Goal: Task Accomplishment & Management: Manage account settings

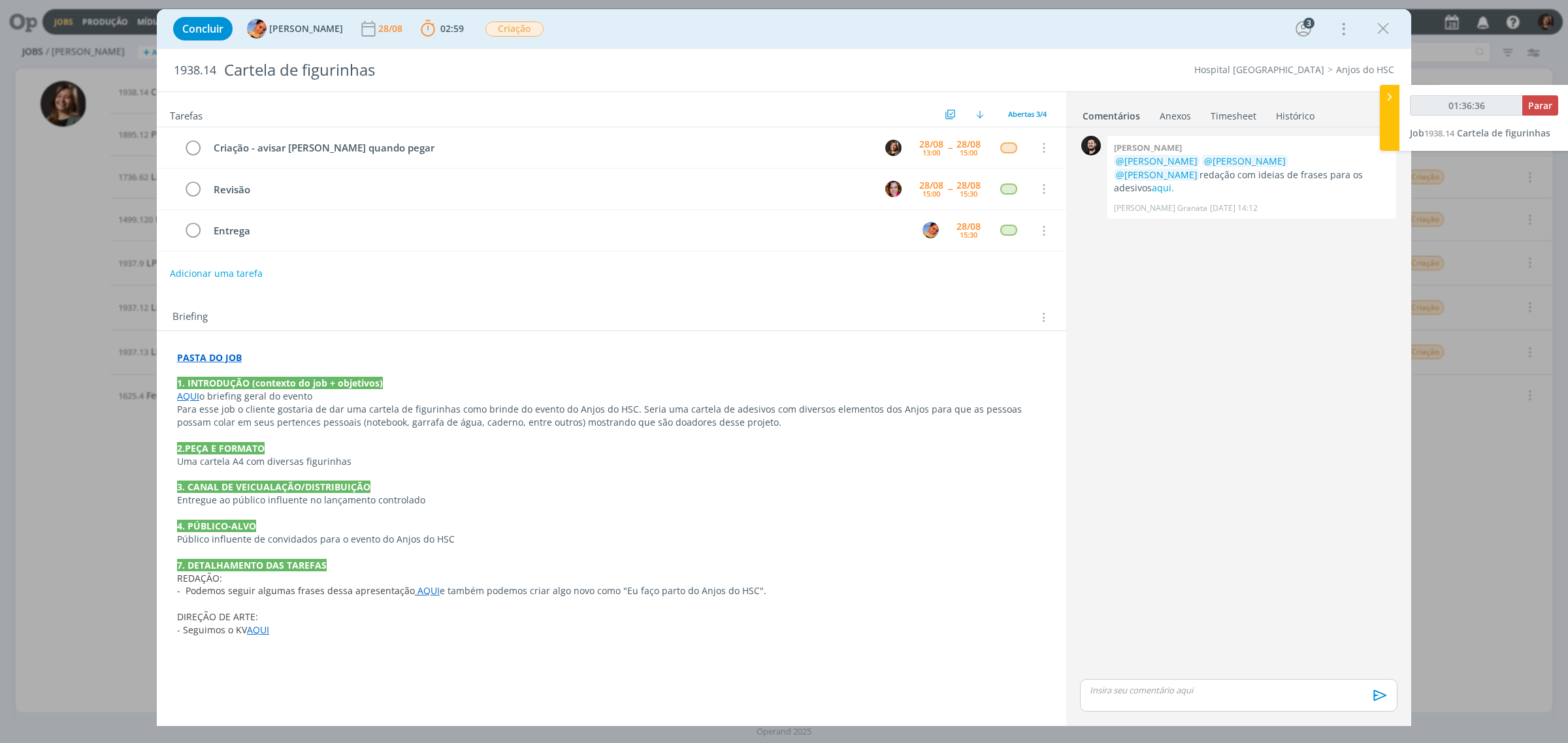
click at [1389, 28] on icon "dialog" at bounding box center [1383, 28] width 20 height 20
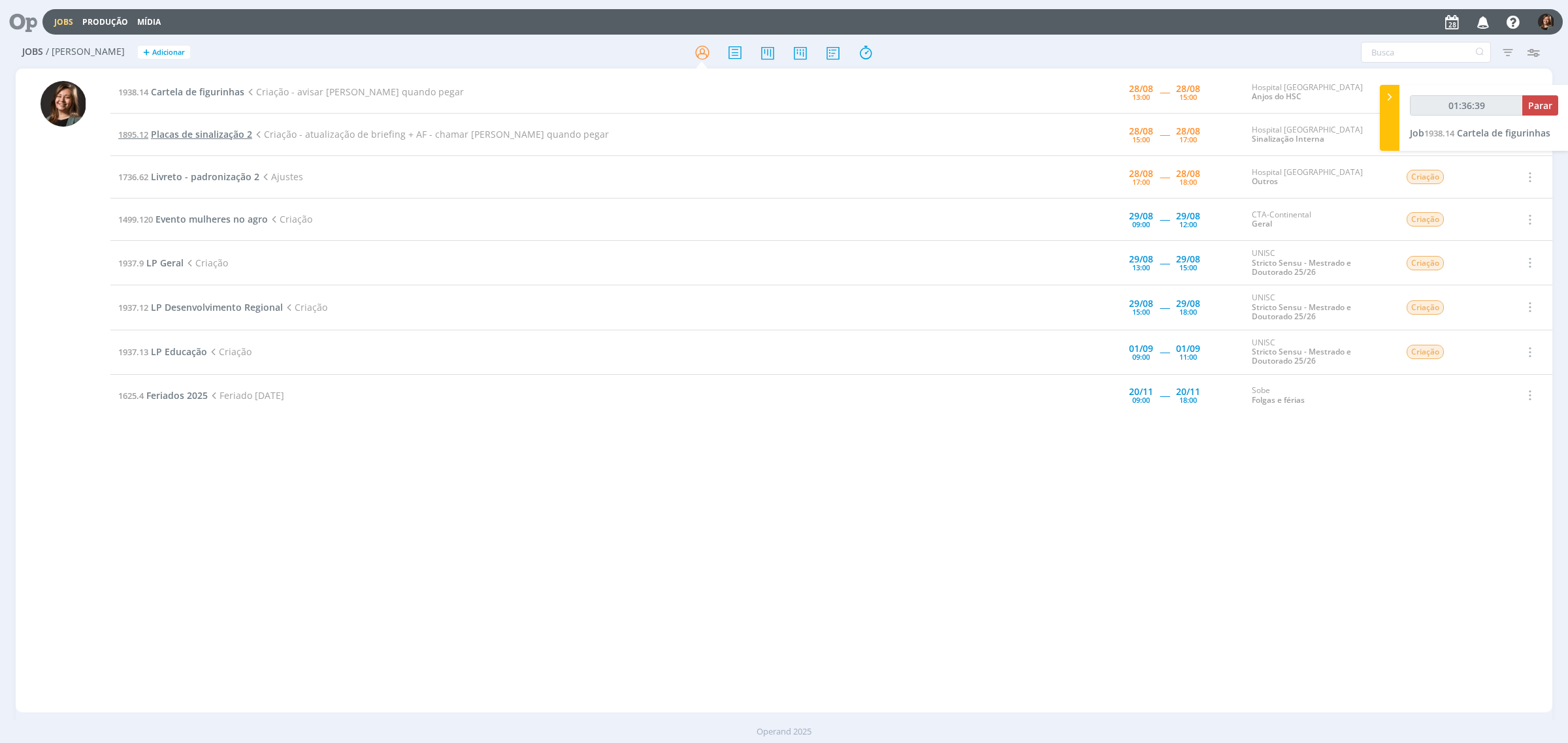
click at [183, 131] on span "Placas de sinalização 2" at bounding box center [201, 134] width 102 height 12
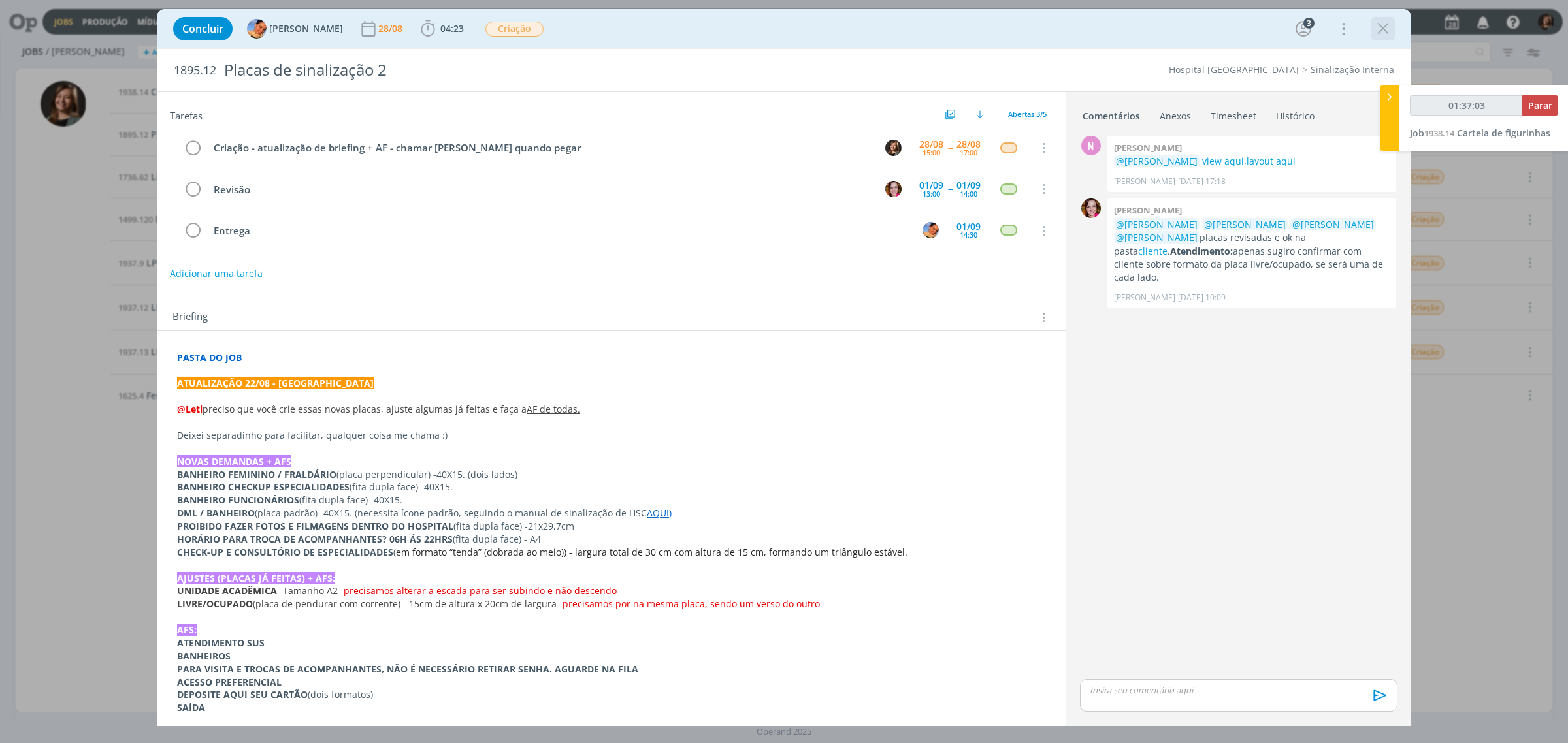
click at [1375, 33] on icon "dialog" at bounding box center [1383, 28] width 20 height 20
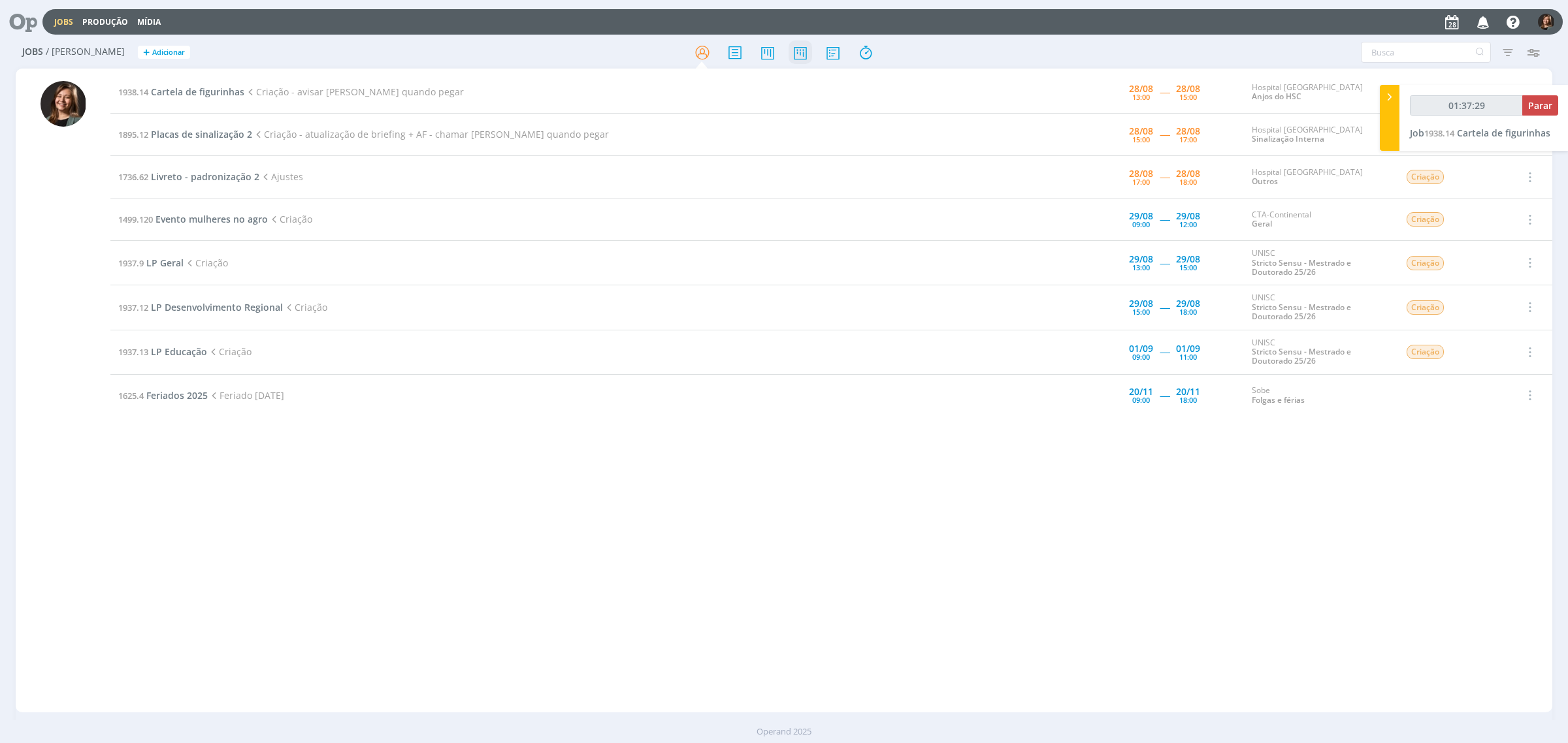
click at [808, 53] on icon at bounding box center [800, 52] width 24 height 25
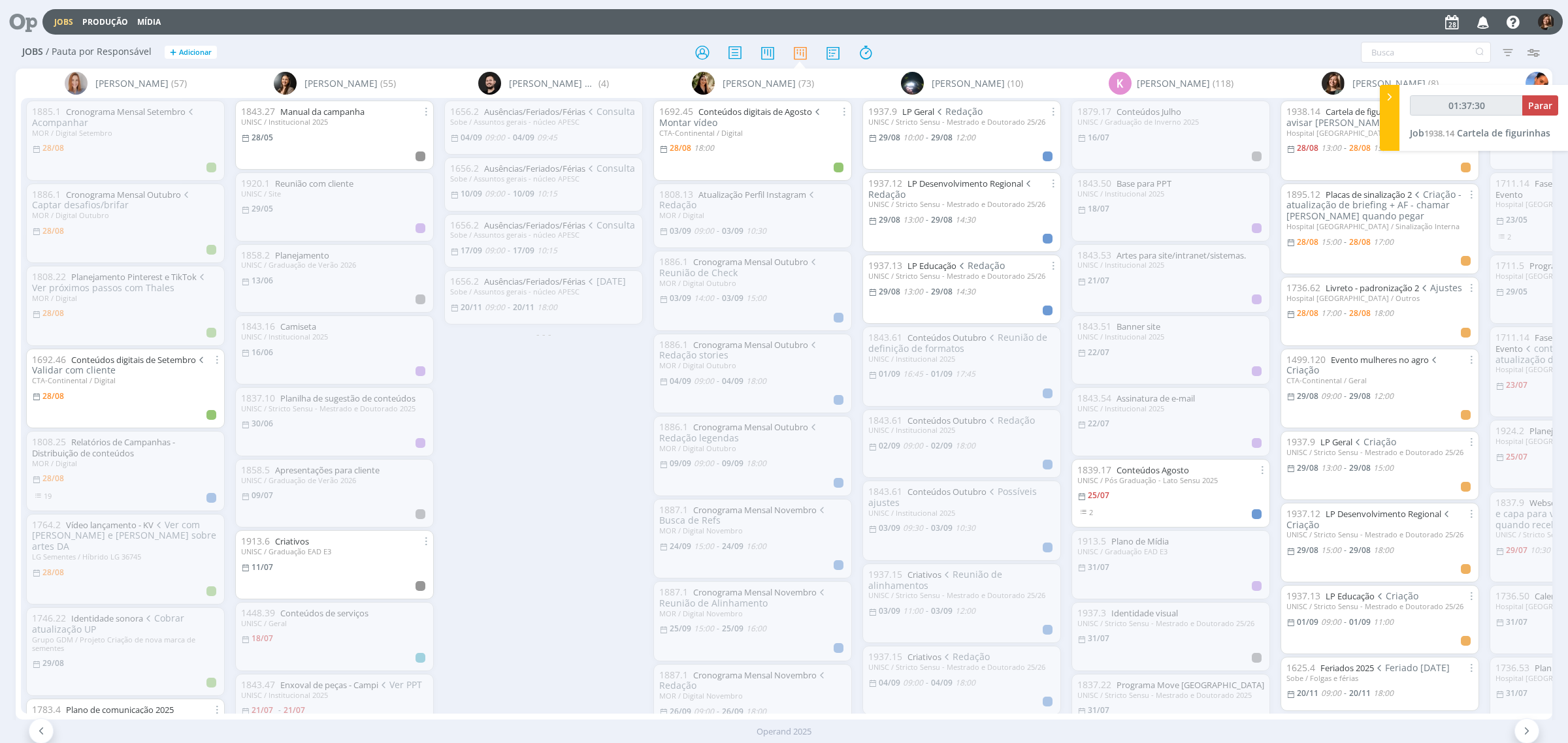
click at [1396, 95] on icon at bounding box center [1389, 97] width 13 height 14
type input "01:37:34"
click at [698, 54] on icon at bounding box center [702, 52] width 24 height 25
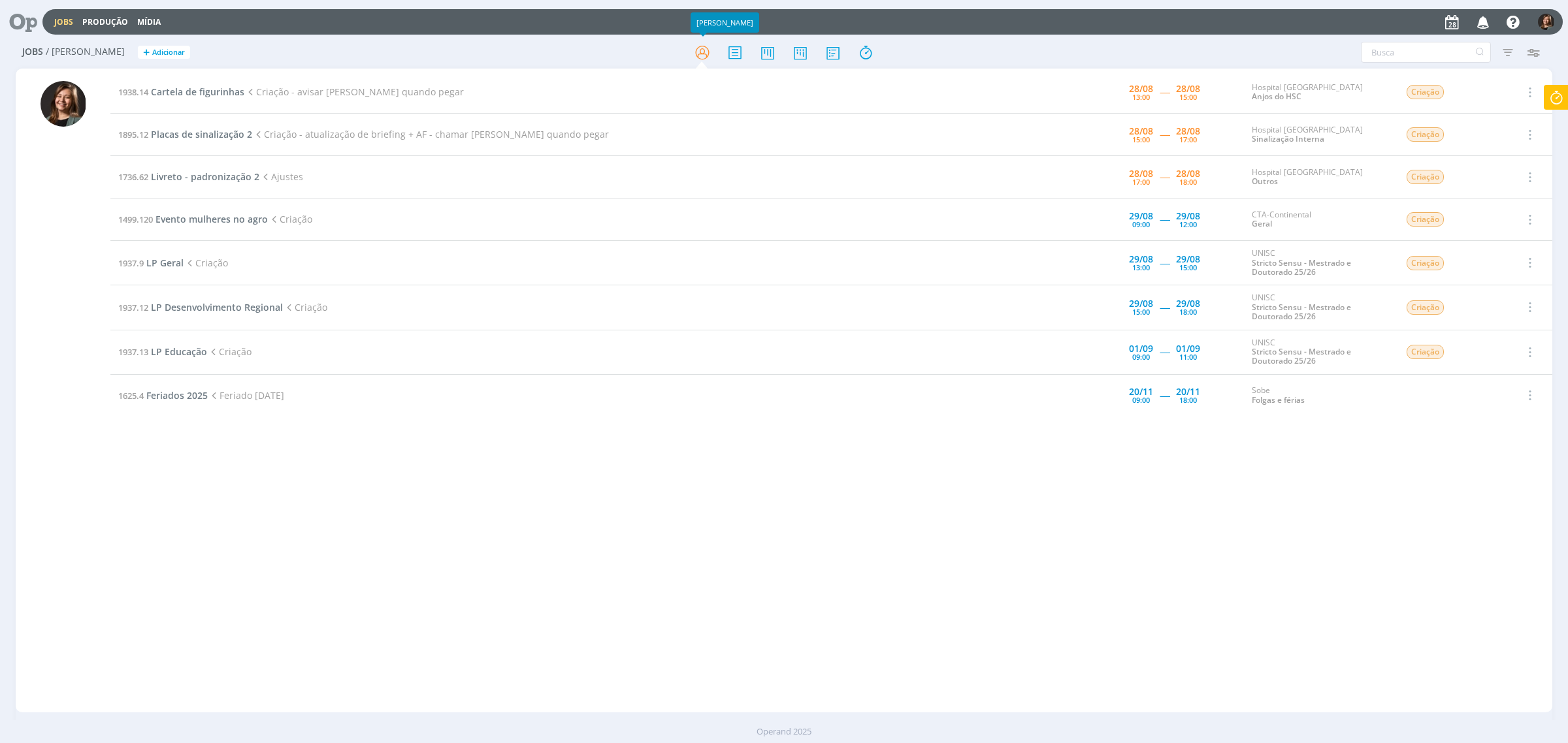
click at [1537, 106] on td "Selecionar Concluir Cancelar" at bounding box center [1528, 92] width 47 height 42
click at [1565, 106] on icon at bounding box center [1556, 97] width 24 height 25
click at [1524, 135] on span "Cartela de figurinhas" at bounding box center [1503, 133] width 93 height 12
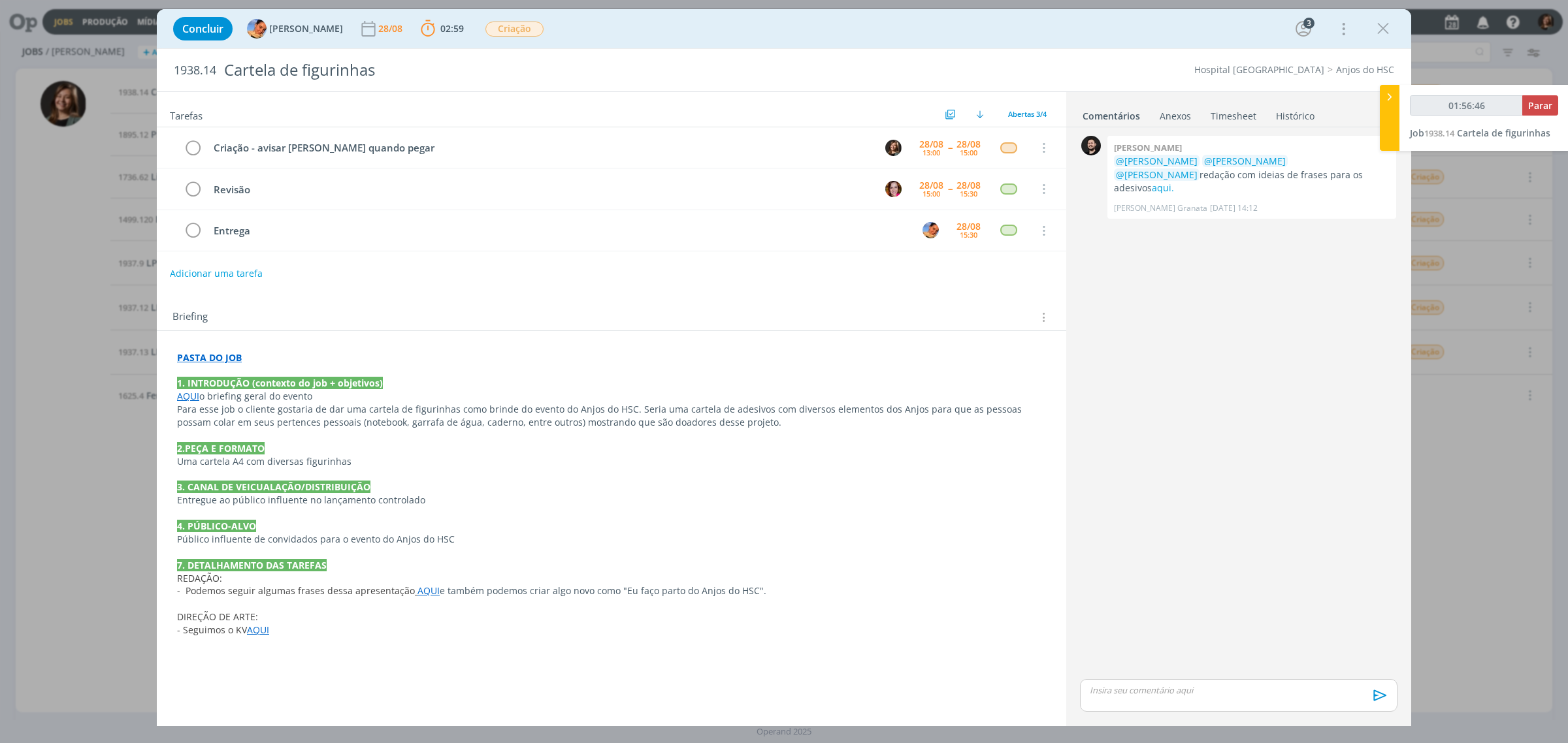
drag, startPoint x: 1193, startPoint y: 693, endPoint x: 1224, endPoint y: 692, distance: 31.0
click at [1193, 691] on p "dialog" at bounding box center [1238, 690] width 296 height 12
type input "01:56:47"
click at [1148, 680] on span "[PERSON_NAME]" at bounding box center [1161, 684] width 81 height 14
click at [1249, 703] on span "[PERSON_NAME]" at bounding box center [1229, 707] width 81 height 14
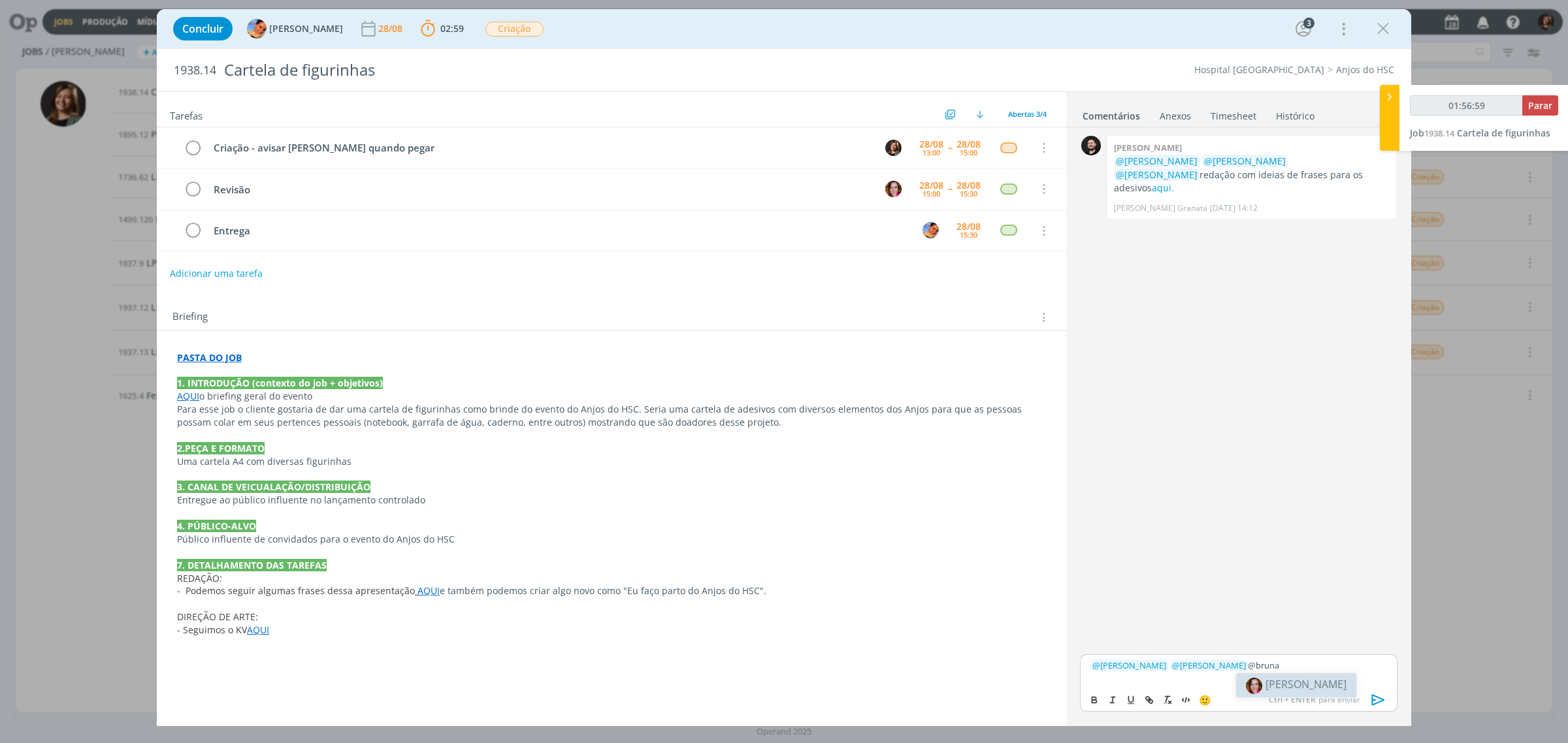
click at [1307, 686] on span "[PERSON_NAME]" at bounding box center [1306, 684] width 81 height 14
click at [196, 358] on strong "PASTA DO JOB" at bounding box center [209, 357] width 65 height 12
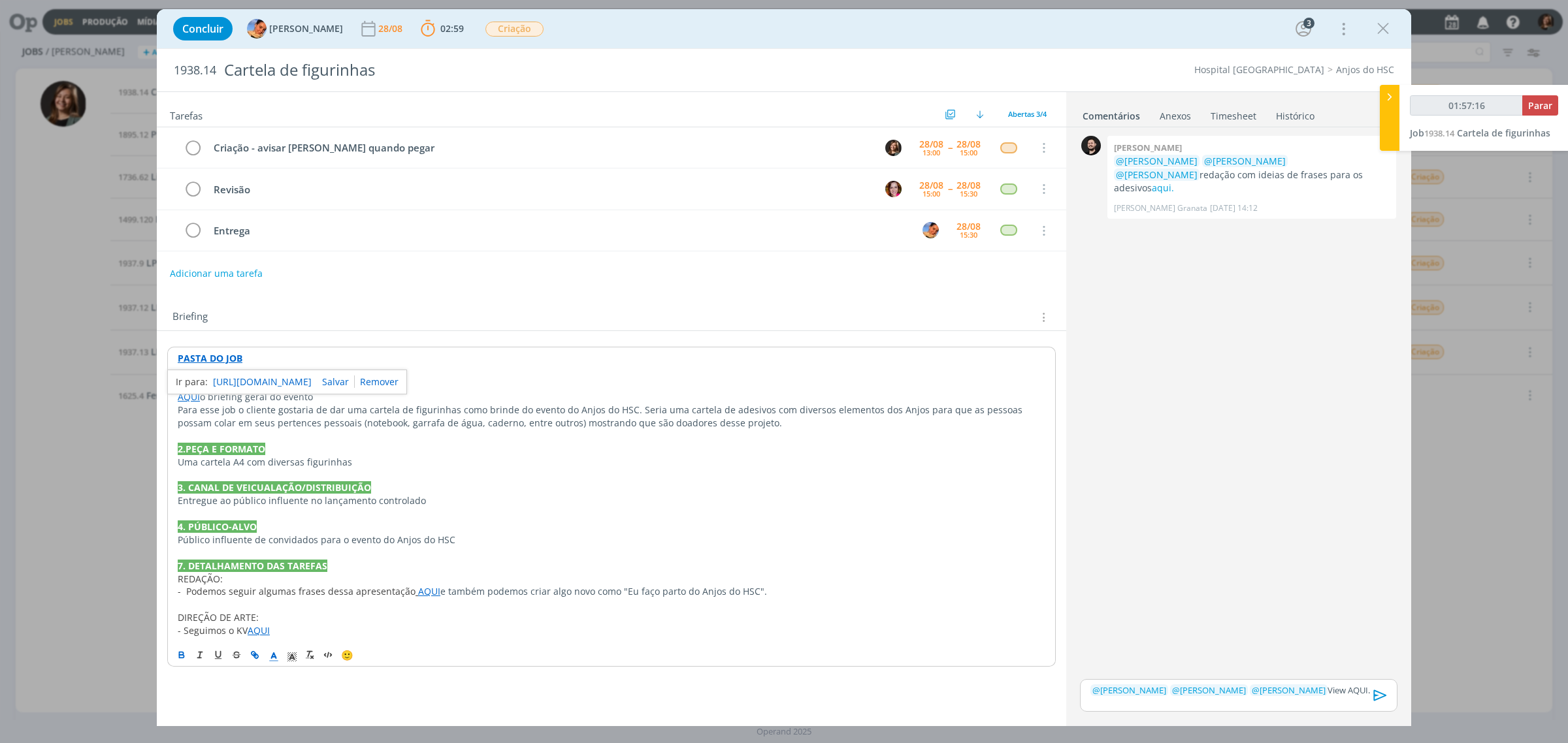
click at [219, 389] on link "https://sobeae.sharepoint.com/:f:/s/SOBEAE/EvPTUa759Y5KiMJqanTI7fsBXmTZ7lJ-og-A…" at bounding box center [261, 382] width 99 height 17
type input "01:57:21"
click at [1544, 108] on span "Parar" at bounding box center [1541, 105] width 24 height 12
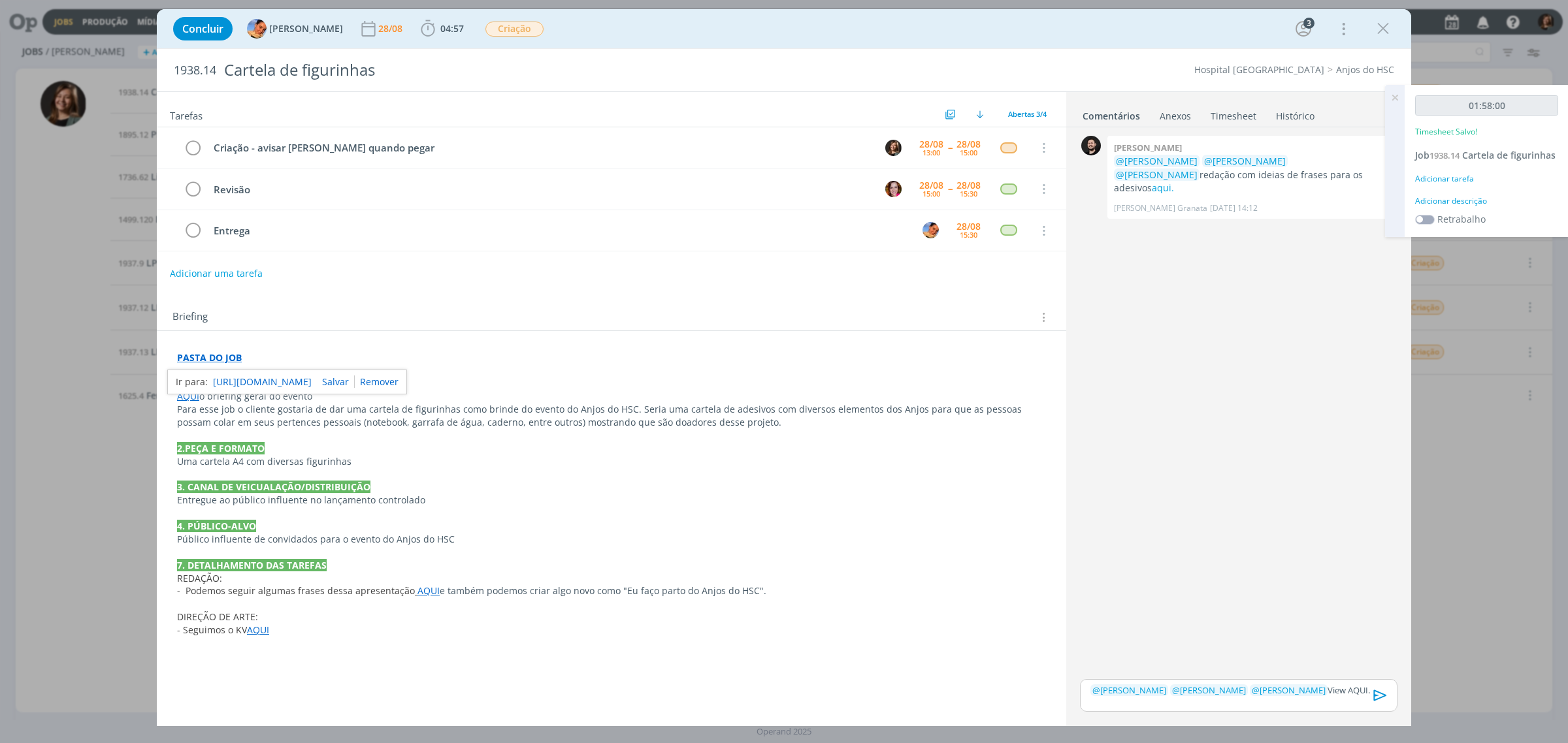
click at [1449, 178] on div "Adicionar tarefa" at bounding box center [1487, 179] width 143 height 12
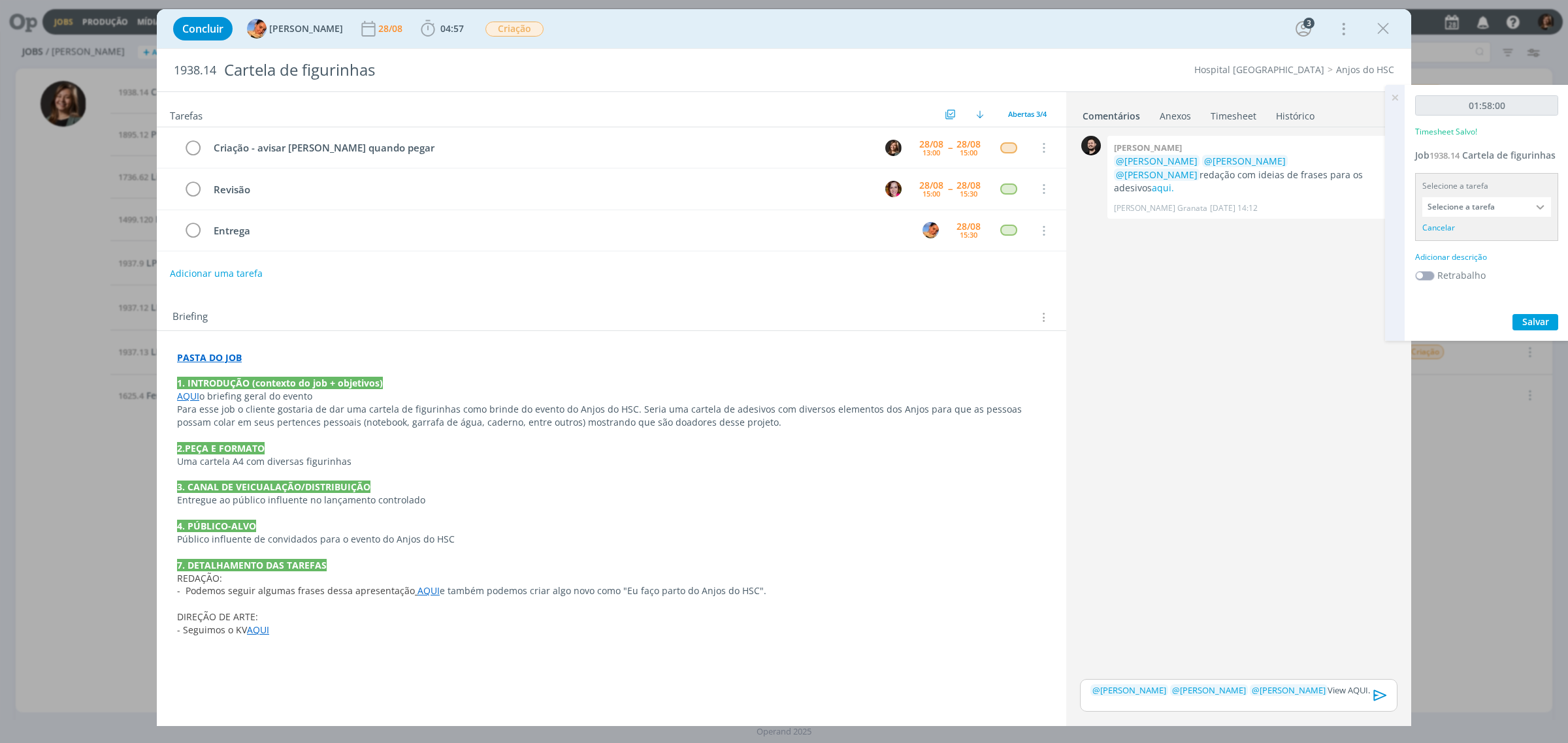
click at [1450, 210] on input "Selecione a tarefa" at bounding box center [1486, 207] width 129 height 20
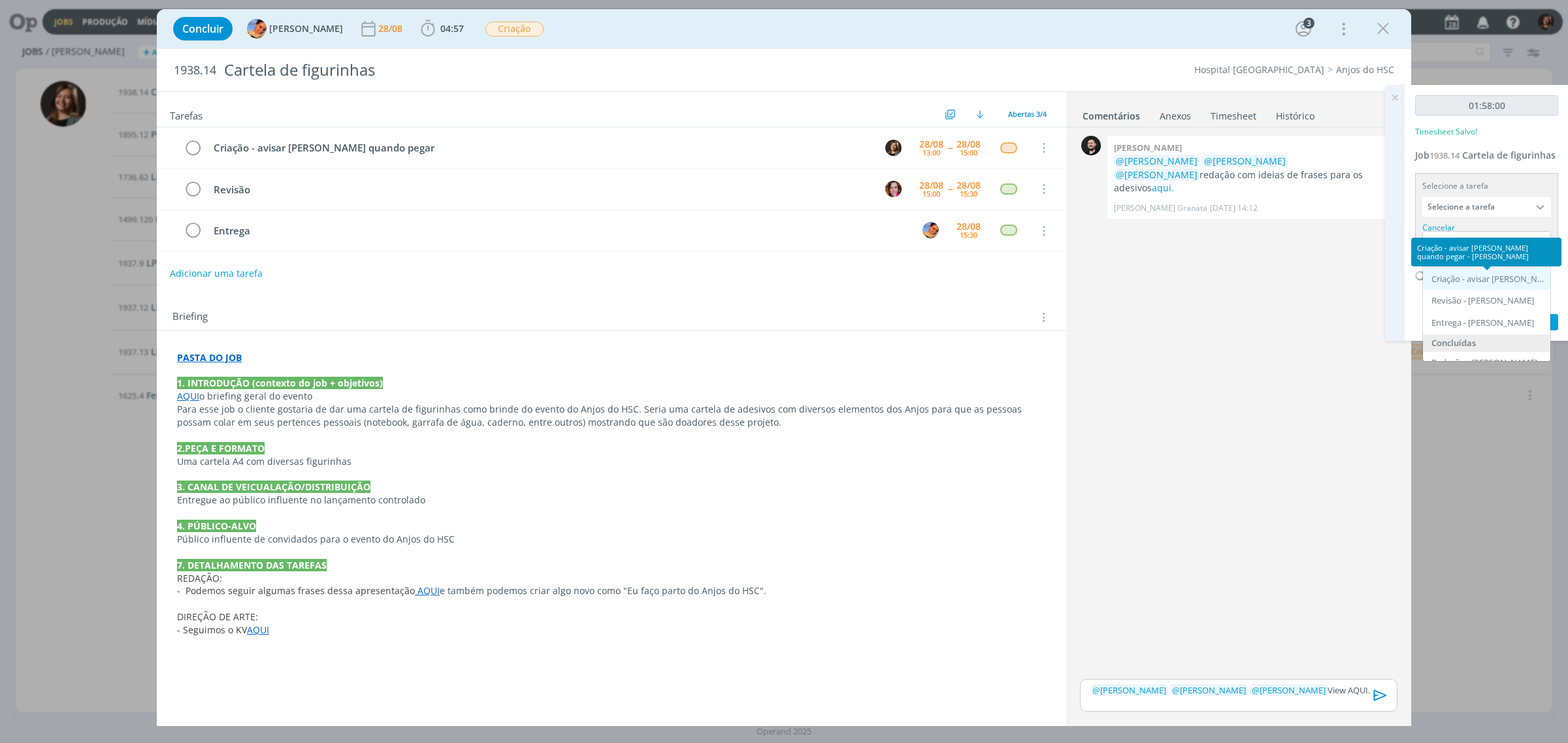
click at [1484, 277] on div "Criação - avisar luiza quando pegar - Letícia Frantz" at bounding box center [1488, 279] width 113 height 10
type input "Criação - avisar [PERSON_NAME] quando pegar"
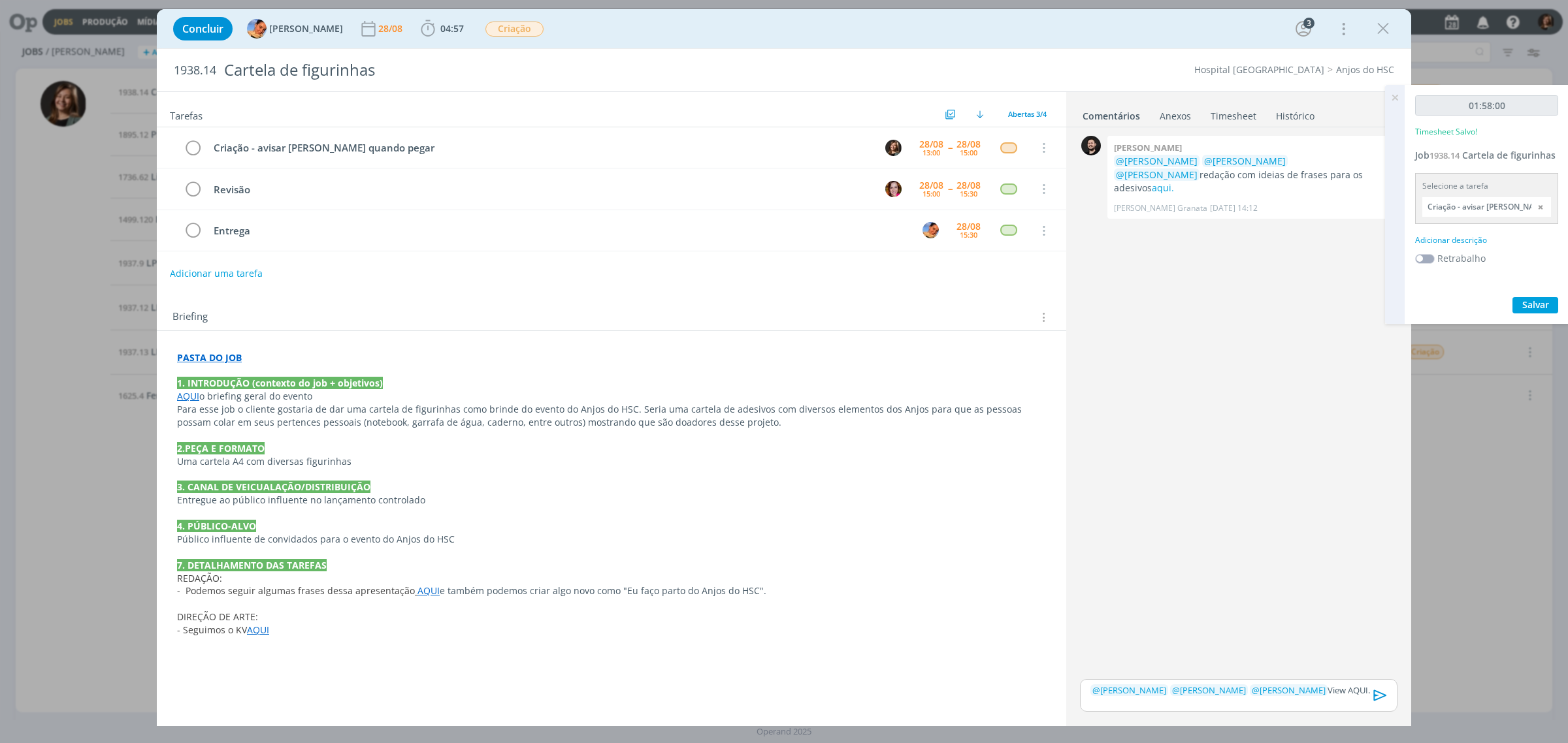
click at [1470, 243] on div "Adicionar descrição" at bounding box center [1487, 240] width 143 height 12
type textarea "Criação"
click at [1522, 345] on span "Salvar" at bounding box center [1535, 345] width 26 height 12
click at [1355, 684] on div "﻿ @ Luíza Santana ﻿ ﻿ @ Beatriz Luchese ﻿ ﻿ @ Bruna Bueno ﻿ View AQUI." at bounding box center [1239, 695] width 318 height 33
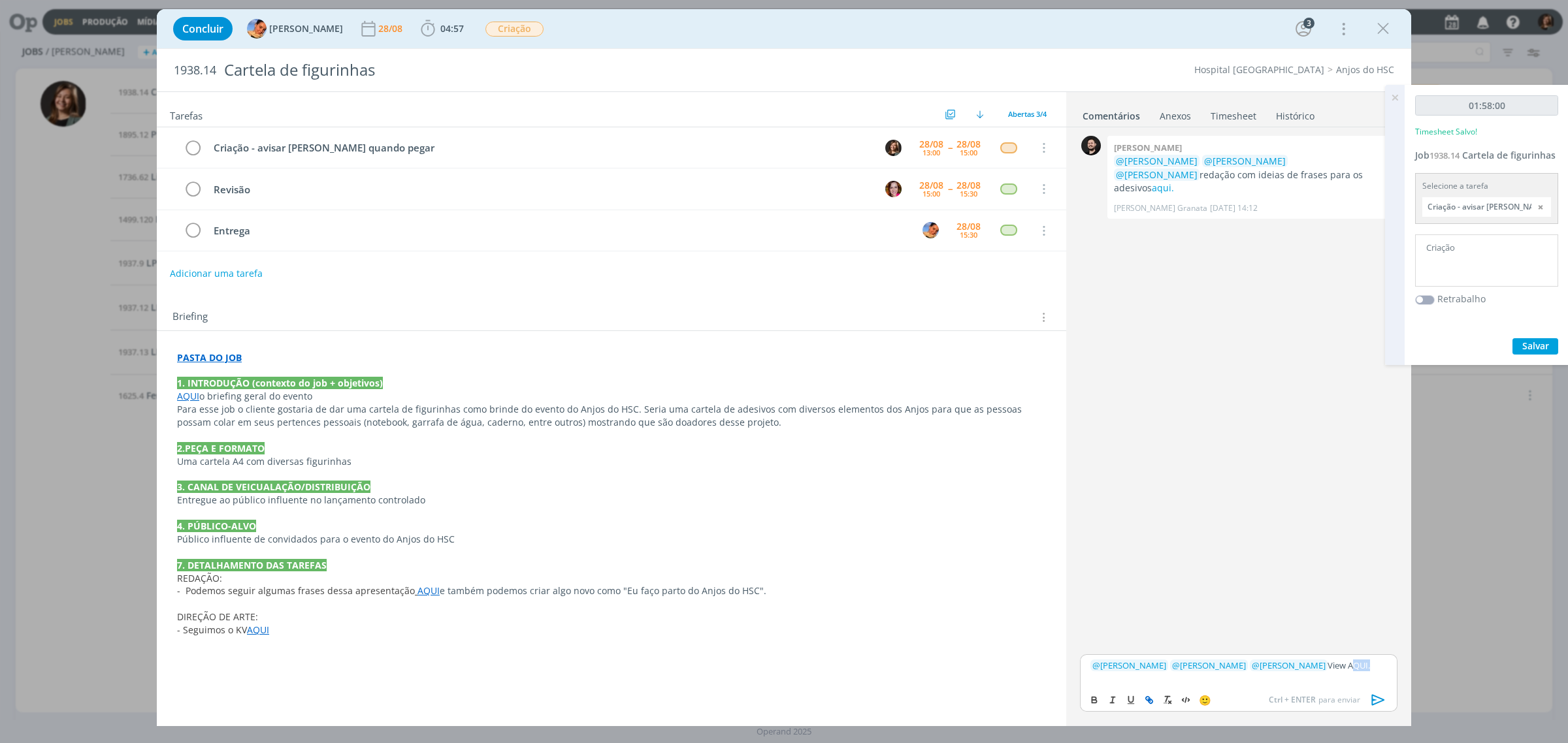
click at [1149, 707] on button "dialog" at bounding box center [1149, 700] width 18 height 16
paste input "https://sobeae.sharepoint.com/:f:/s/SOBEAE/Elw21Wvl-RlJq0SSNuxfTdIBexQ0C0-XtFbf…"
type input "https://sobeae.sharepoint.com/:f:/s/SOBEAE/Elw21Wvl-RlJq0SSNuxfTdIBexQ0C0-XtFbf…"
click at [1370, 642] on link "dialog" at bounding box center [1361, 640] width 34 height 12
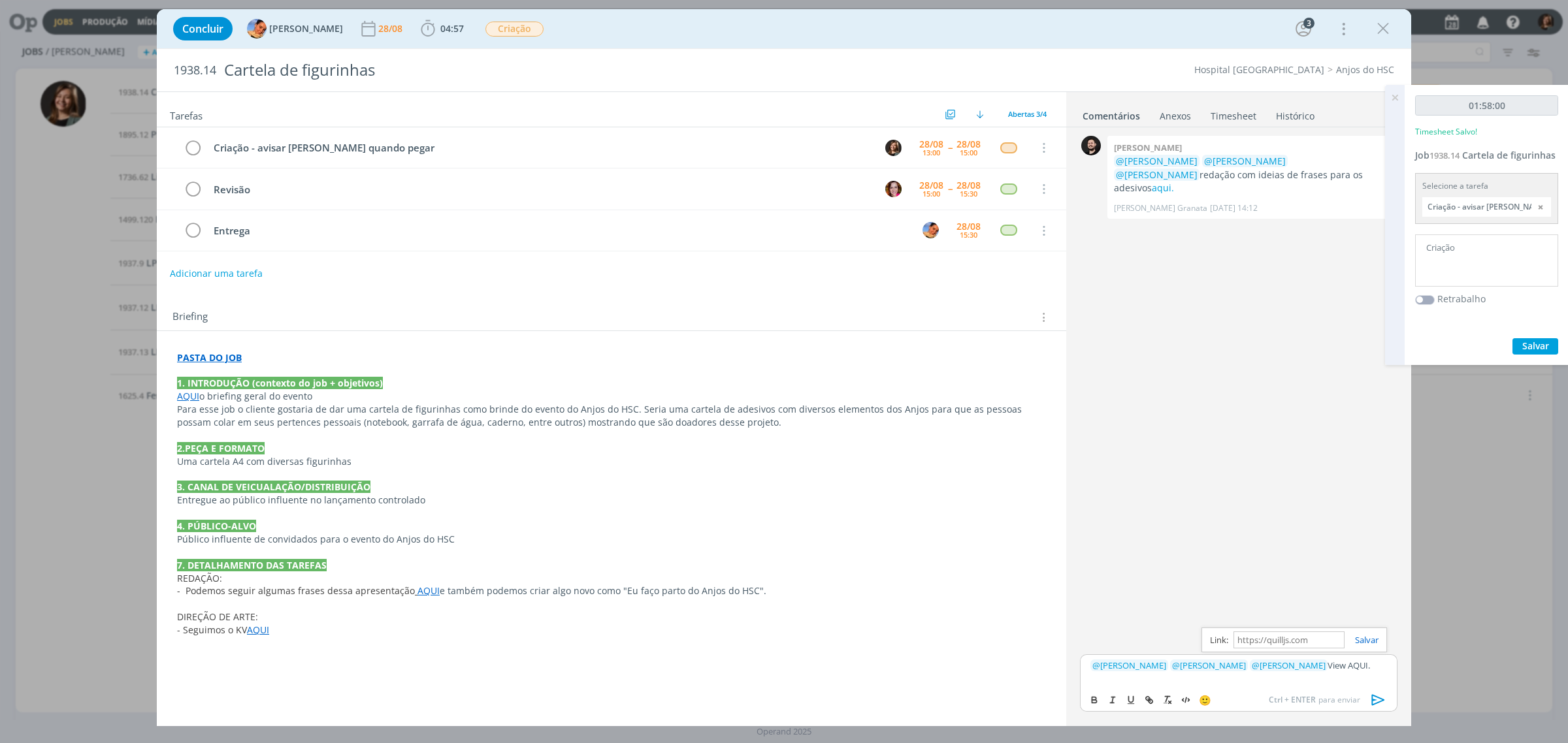
scroll to position [0, 0]
click at [1377, 703] on icon "dialog" at bounding box center [1379, 701] width 13 height 11
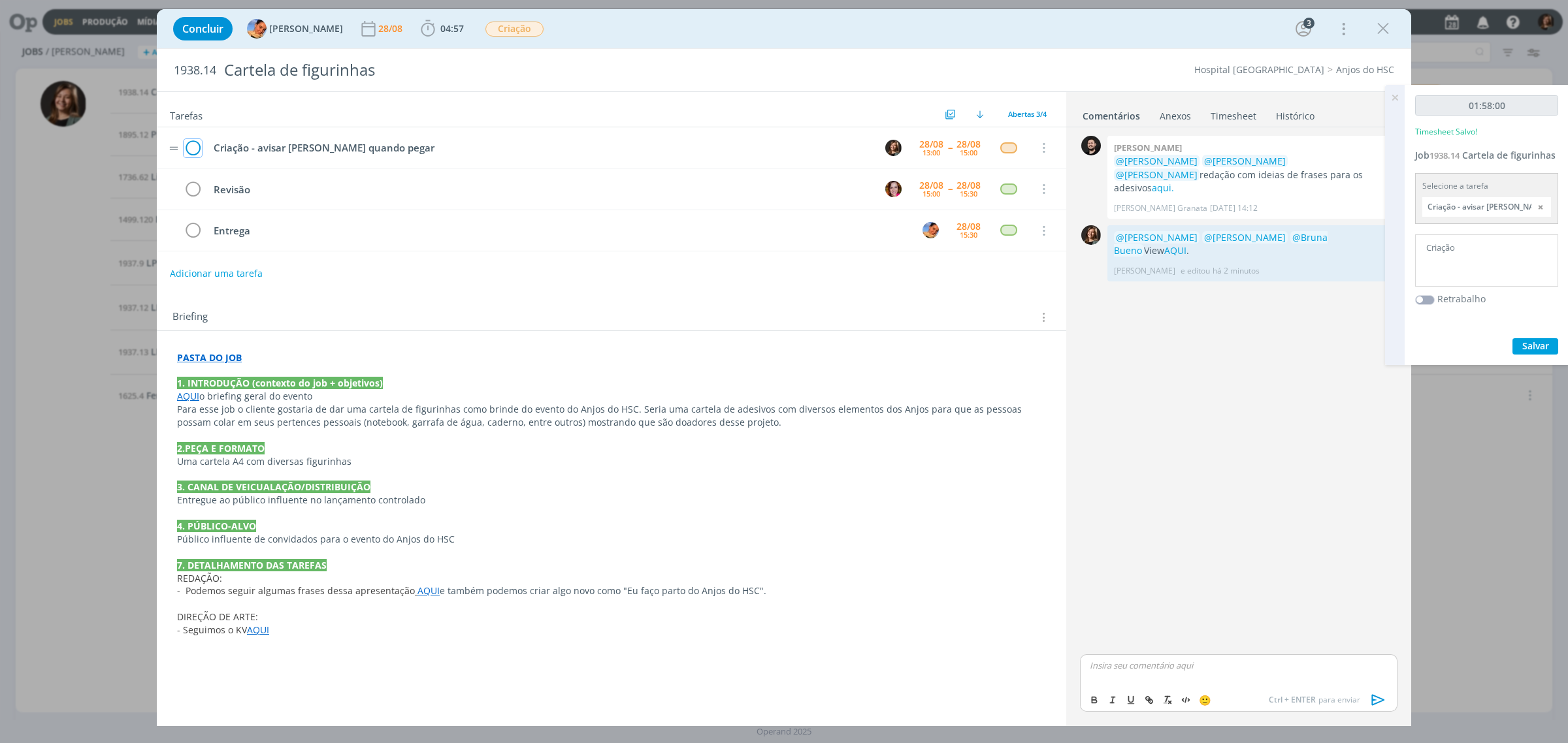
click at [185, 142] on icon "dialog" at bounding box center [192, 148] width 18 height 20
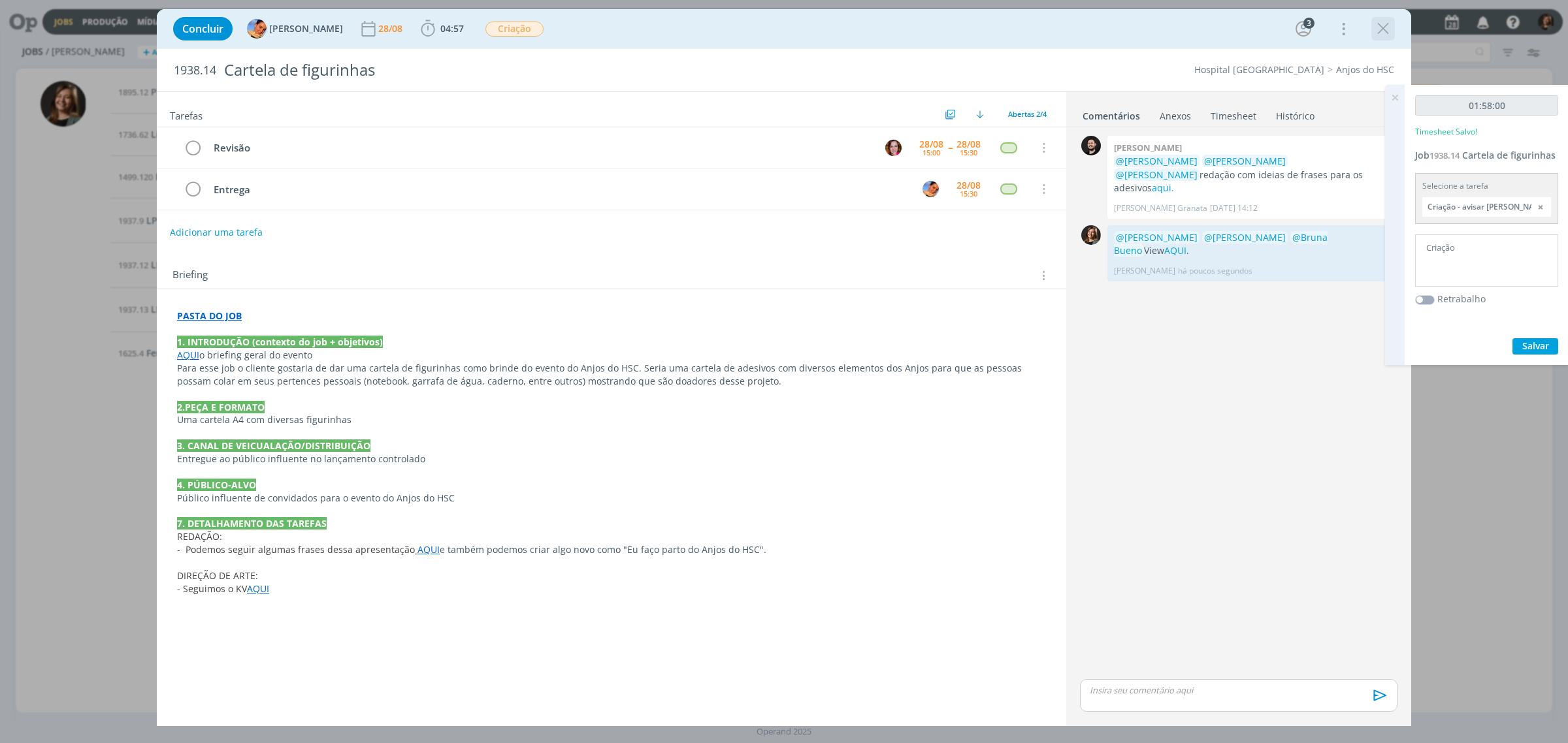
click at [1382, 31] on icon "dialog" at bounding box center [1383, 28] width 20 height 20
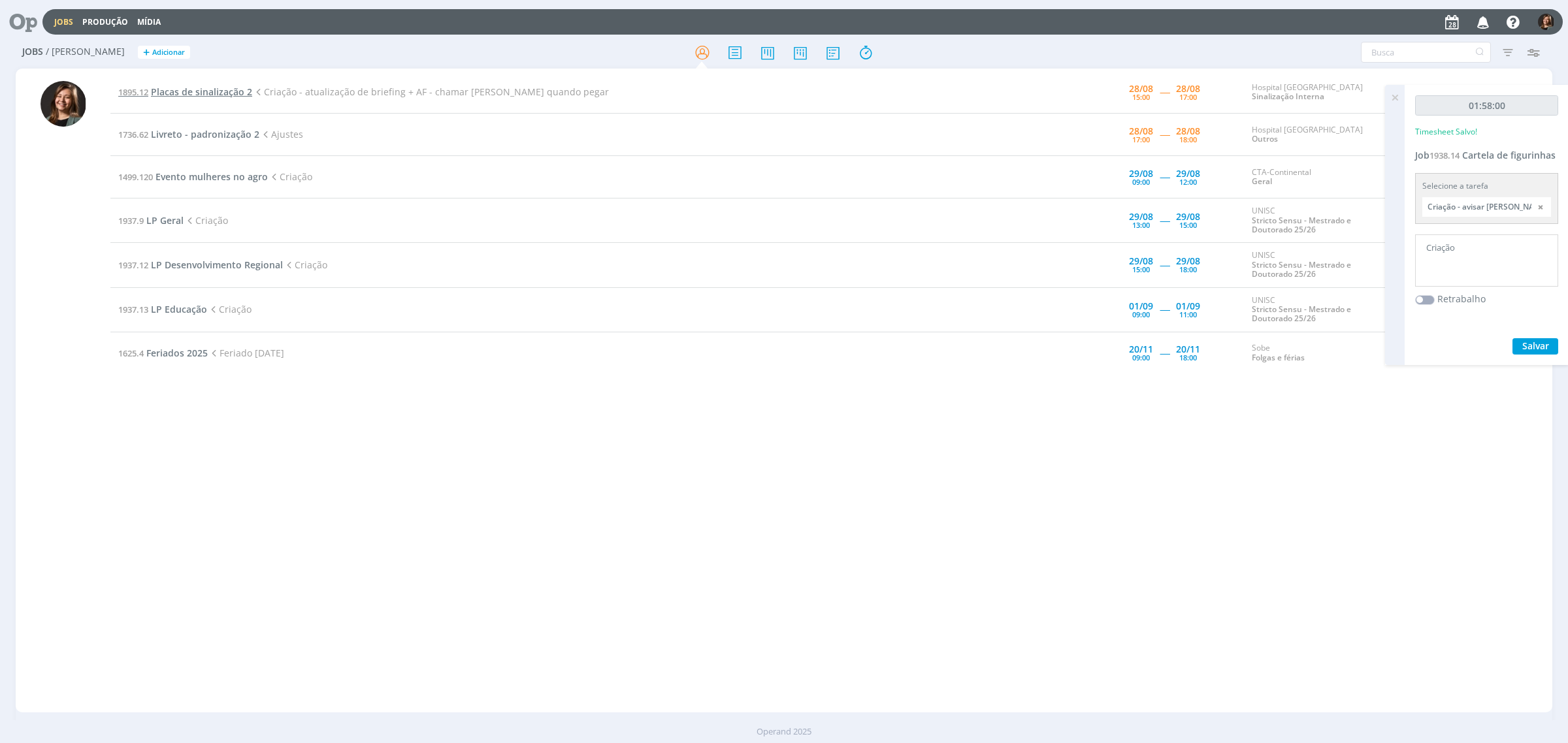
click at [187, 90] on span "Placas de sinalização 2" at bounding box center [201, 91] width 102 height 12
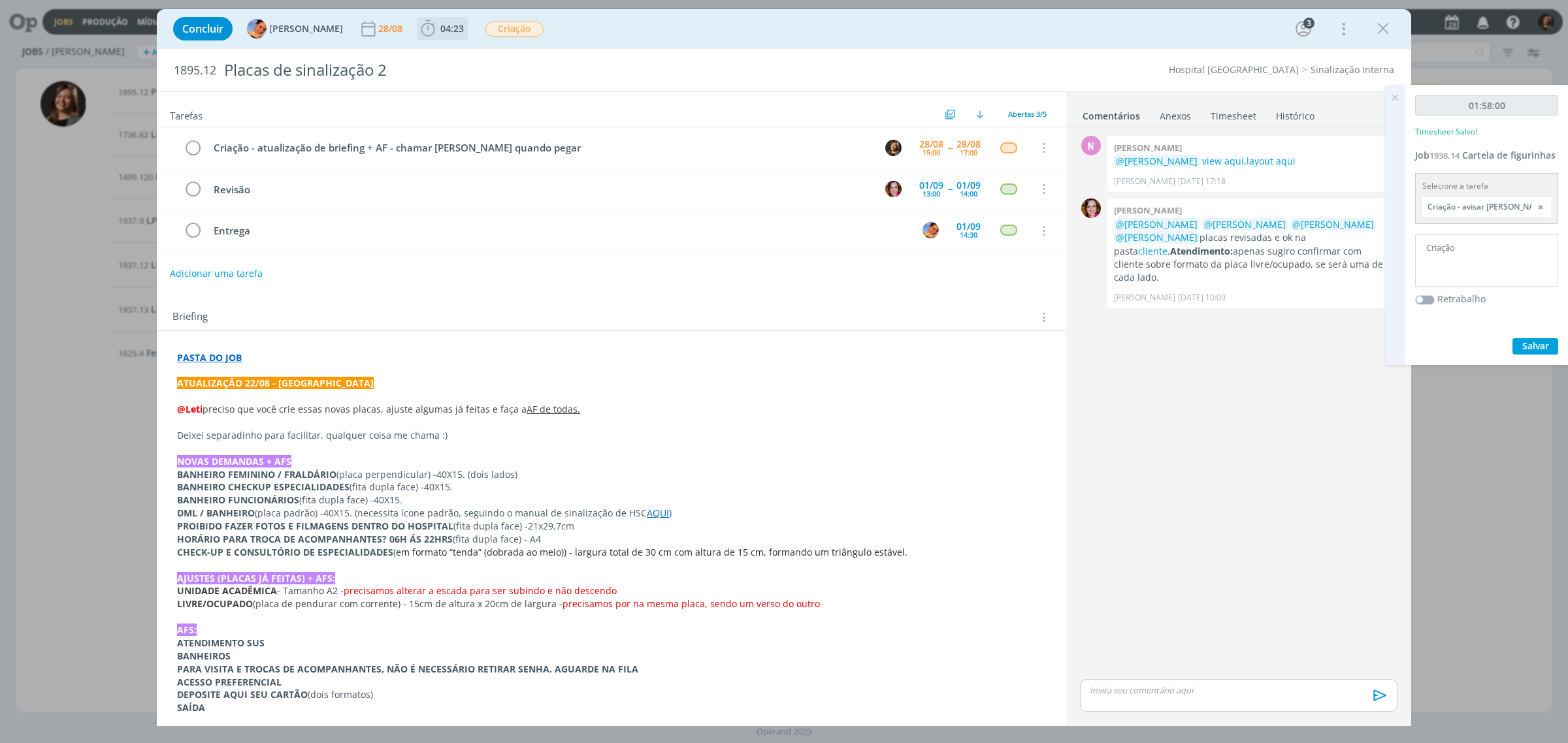
click at [441, 24] on span "04:23" at bounding box center [451, 28] width 24 height 12
click at [458, 55] on span "Iniciar" at bounding box center [471, 57] width 27 height 9
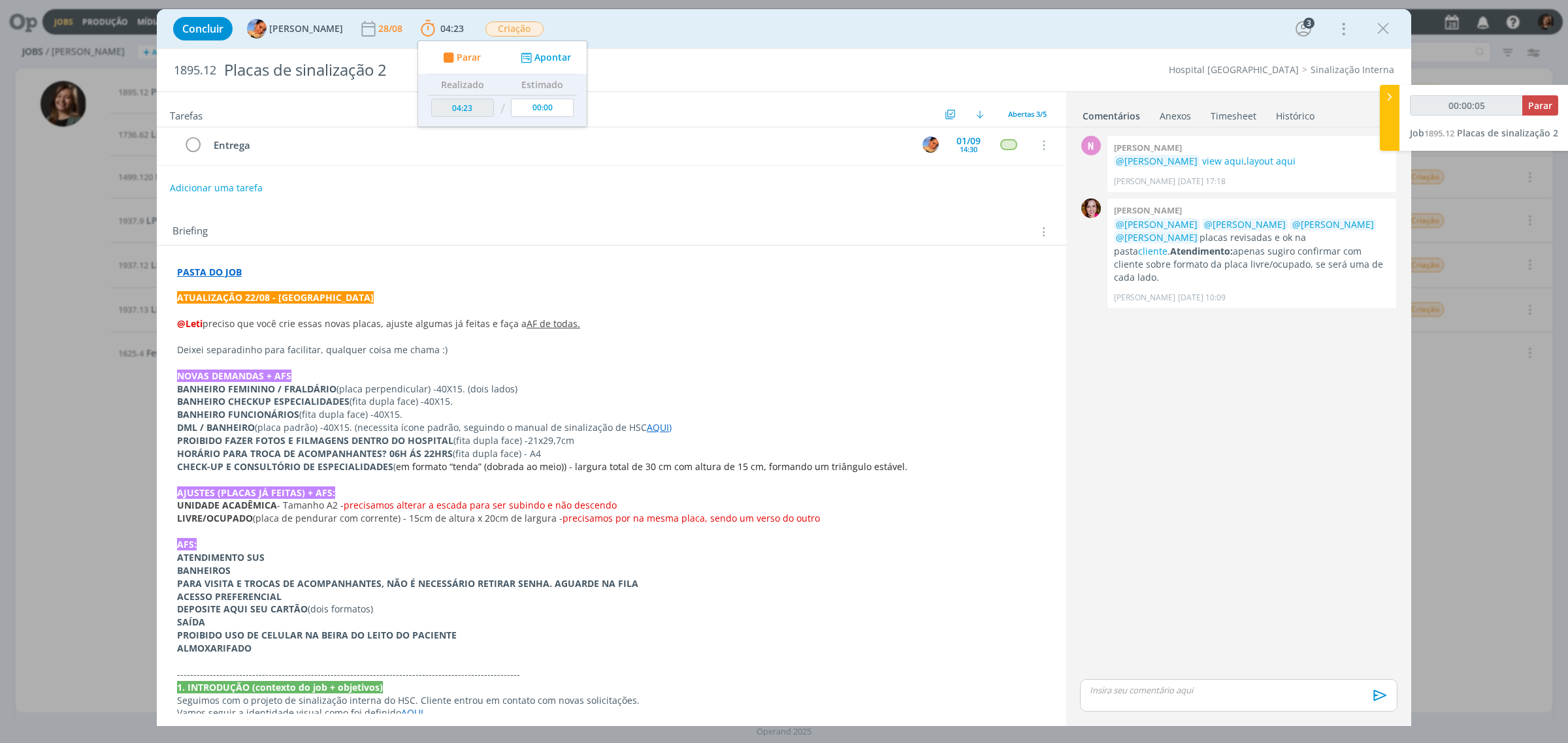
scroll to position [164, 0]
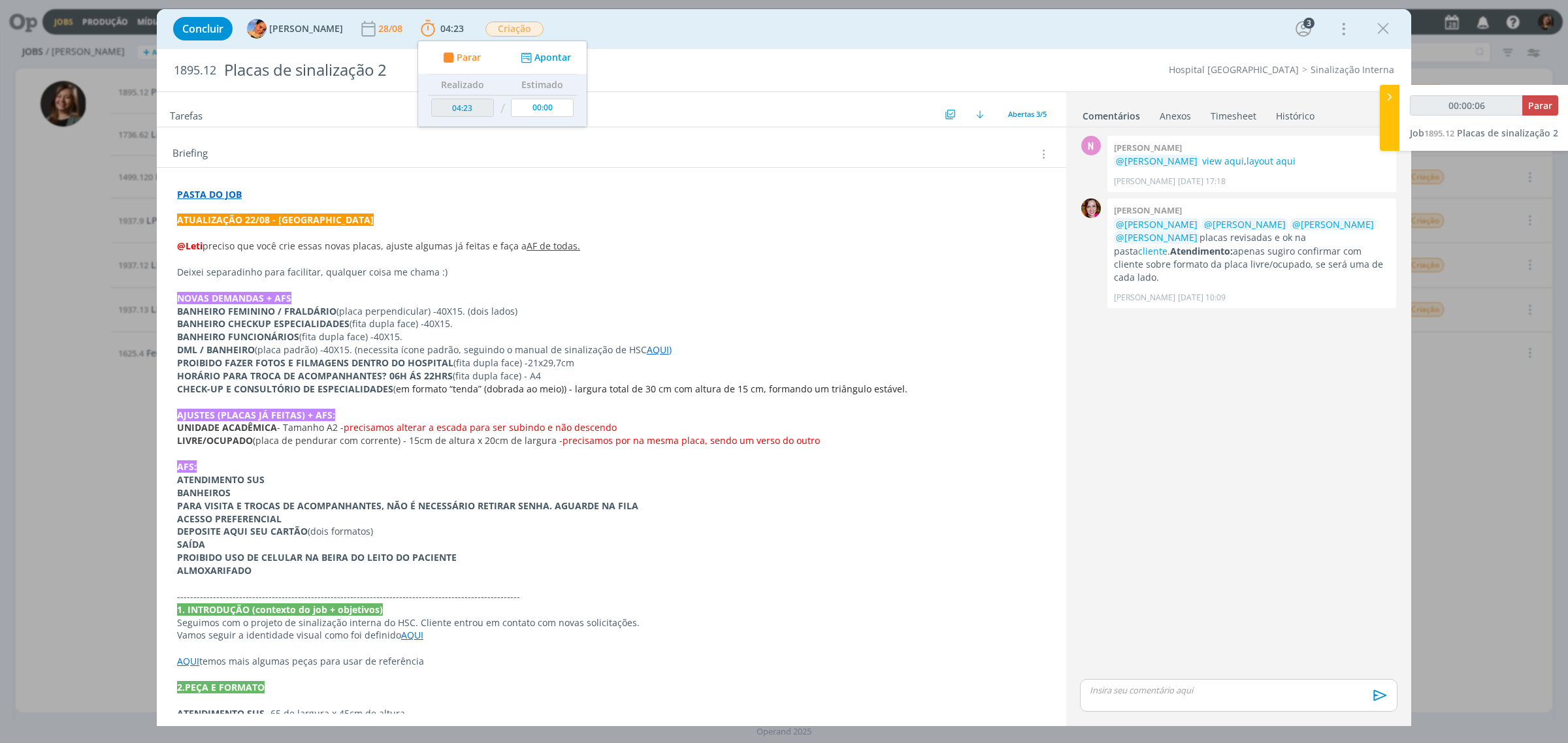
click at [622, 160] on div "Briefing Briefings Predefinidos Versões do Briefing Ver Briefing do Projeto" at bounding box center [612, 154] width 881 height 17
click at [427, 308] on p "BANHEIRO FEMININO / FRALDÁRIO (placa perpendicular) - 40X15. (dois lados)" at bounding box center [611, 311] width 869 height 13
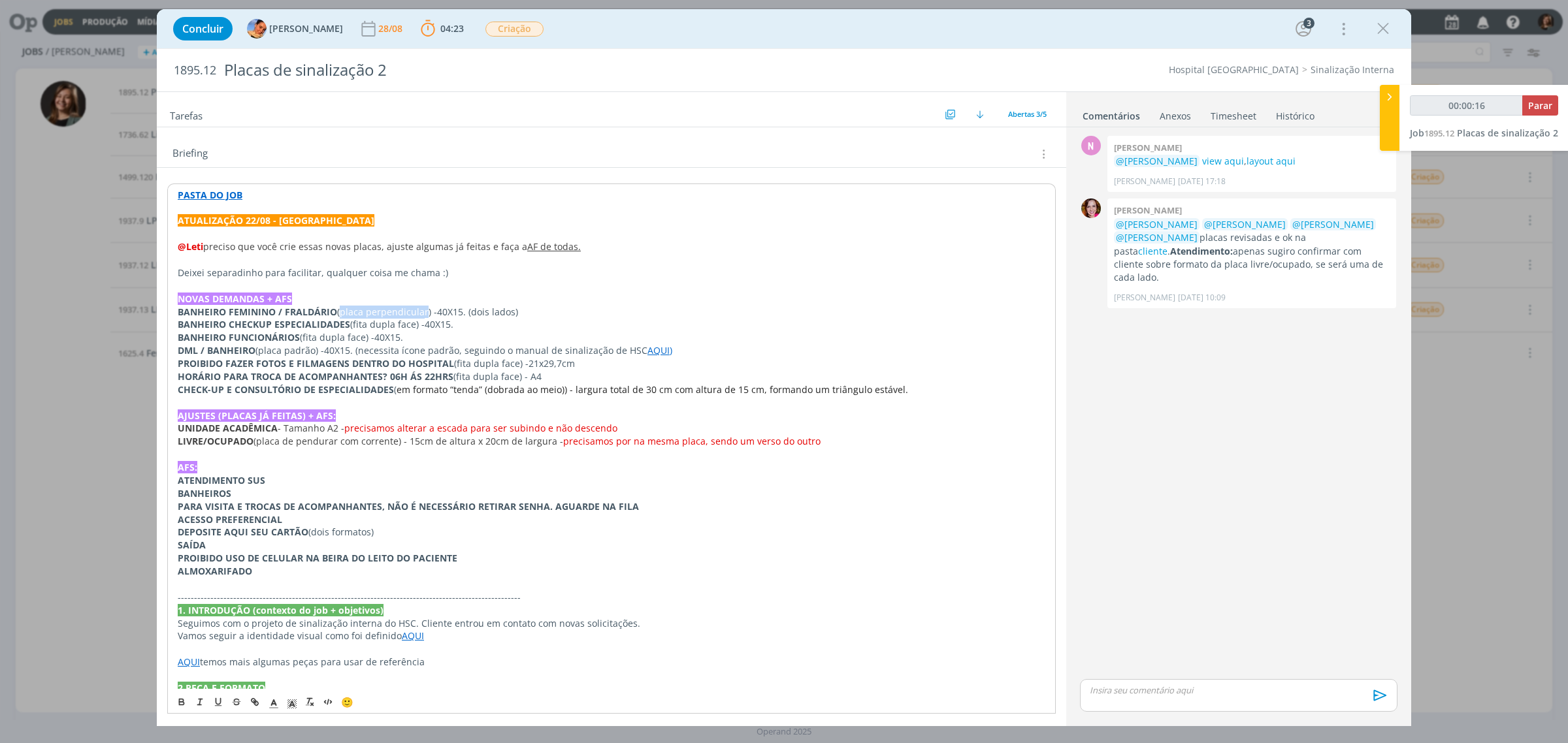
copy p "placa perpendicular"
click at [335, 346] on p "DML / BANHEIRO (placa padrão) - 40X15. (necessita ícone padrão, seguindo o manu…" at bounding box center [611, 350] width 869 height 13
click at [363, 340] on p "BANHEIRO FUNCIONÁRIOS (fita dupla face) - 40X15." at bounding box center [611, 337] width 869 height 13
copy p "fita dupla face"
click at [563, 369] on span "21x29,7cm" at bounding box center [550, 362] width 46 height 12
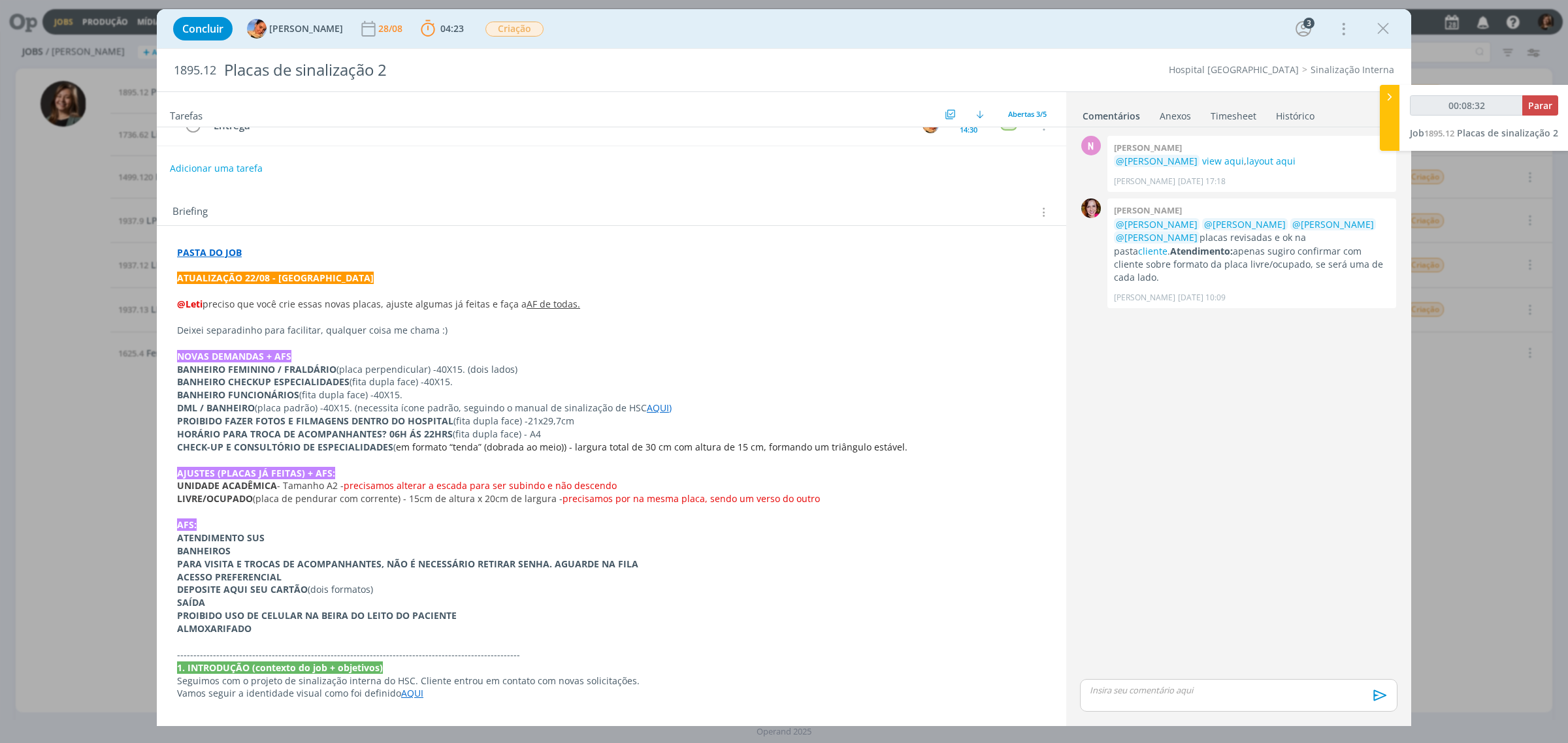
scroll to position [326, 0]
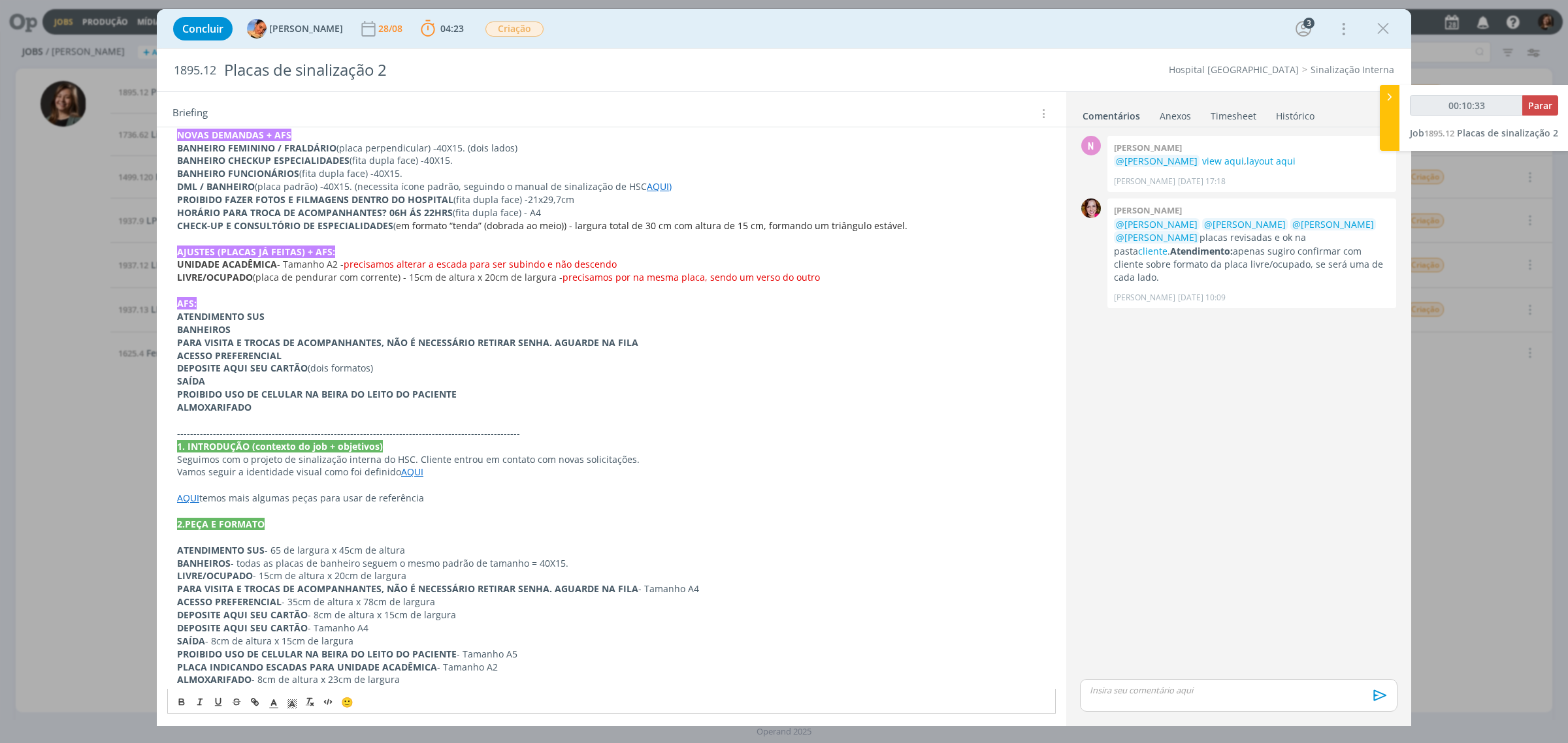
click at [406, 306] on p "AFS:" at bounding box center [611, 304] width 869 height 13
click at [651, 193] on link "AQUI" at bounding box center [658, 186] width 23 height 12
click at [637, 216] on link "https://sobeae.sharepoint.com/:b:/s/SOBEAE/EdAp5opwN35DsYkie6y-Pg0B-7k7lu3gmSOt…" at bounding box center [611, 212] width 99 height 17
drag, startPoint x: 196, startPoint y: 187, endPoint x: 168, endPoint y: 189, distance: 28.1
click at [168, 189] on div "PASTA DO JOB ATUALIZAÇÃO 22/08 - Luíza @Leti preciso que você crie essas novas …" at bounding box center [611, 421] width 889 height 801
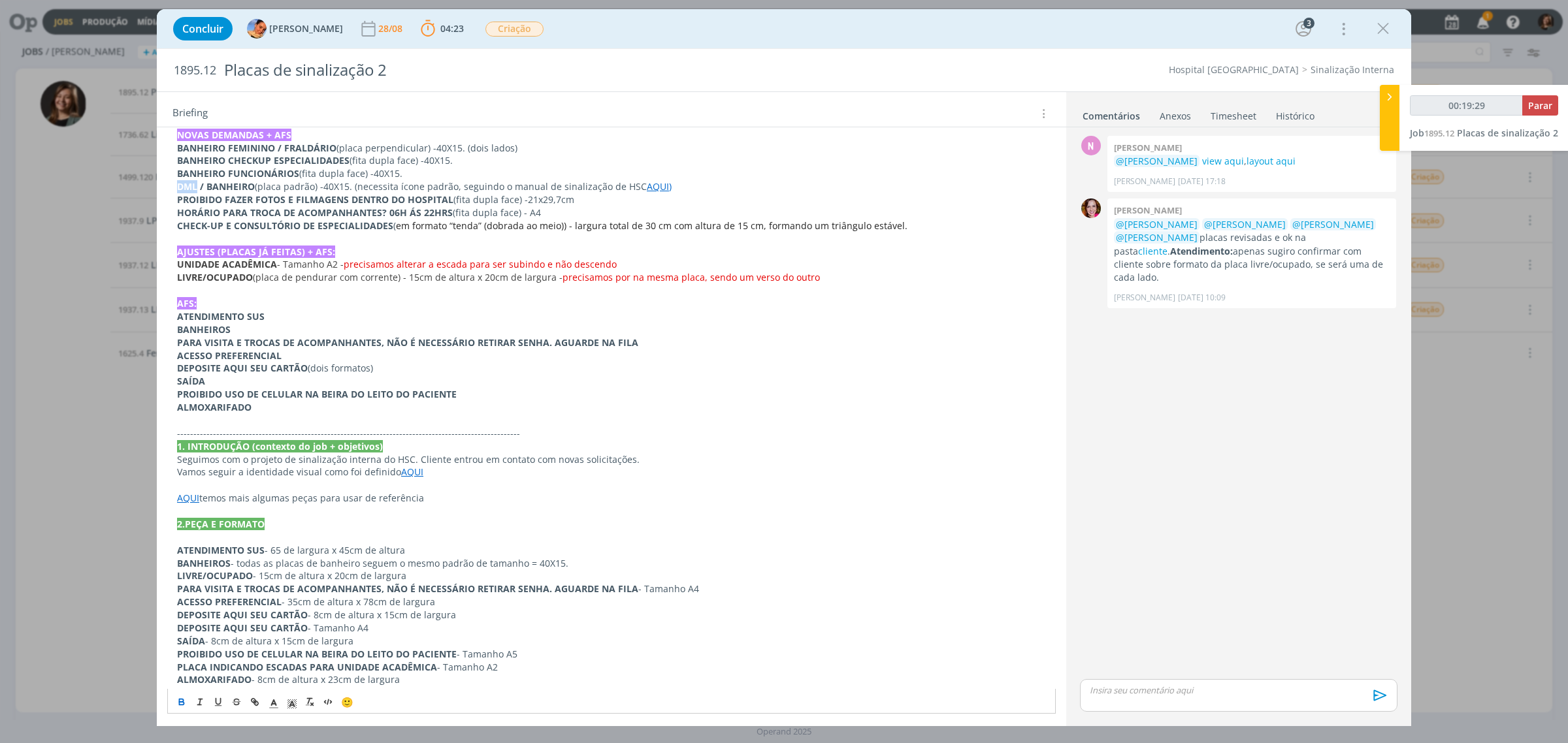
copy strong "DML"
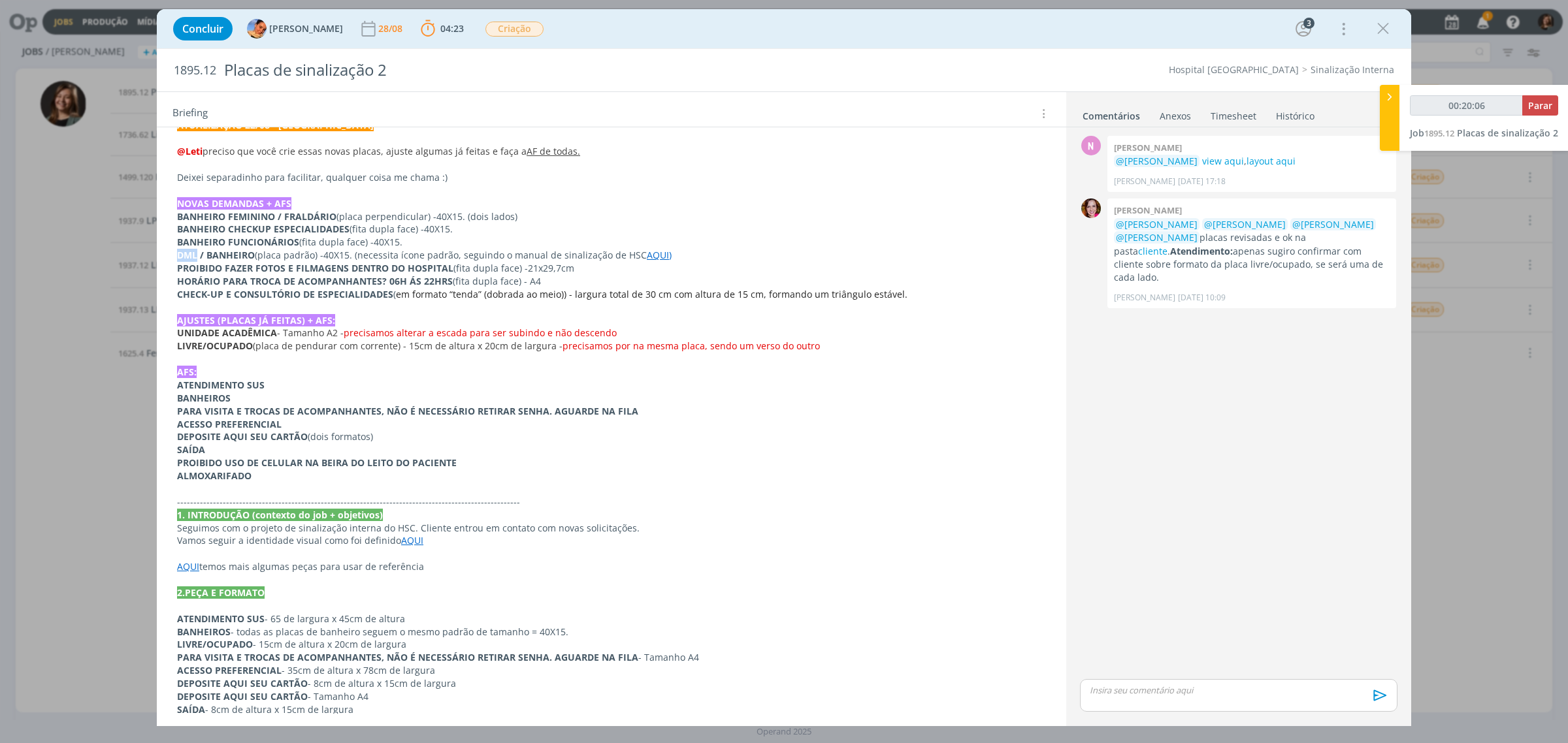
scroll to position [164, 0]
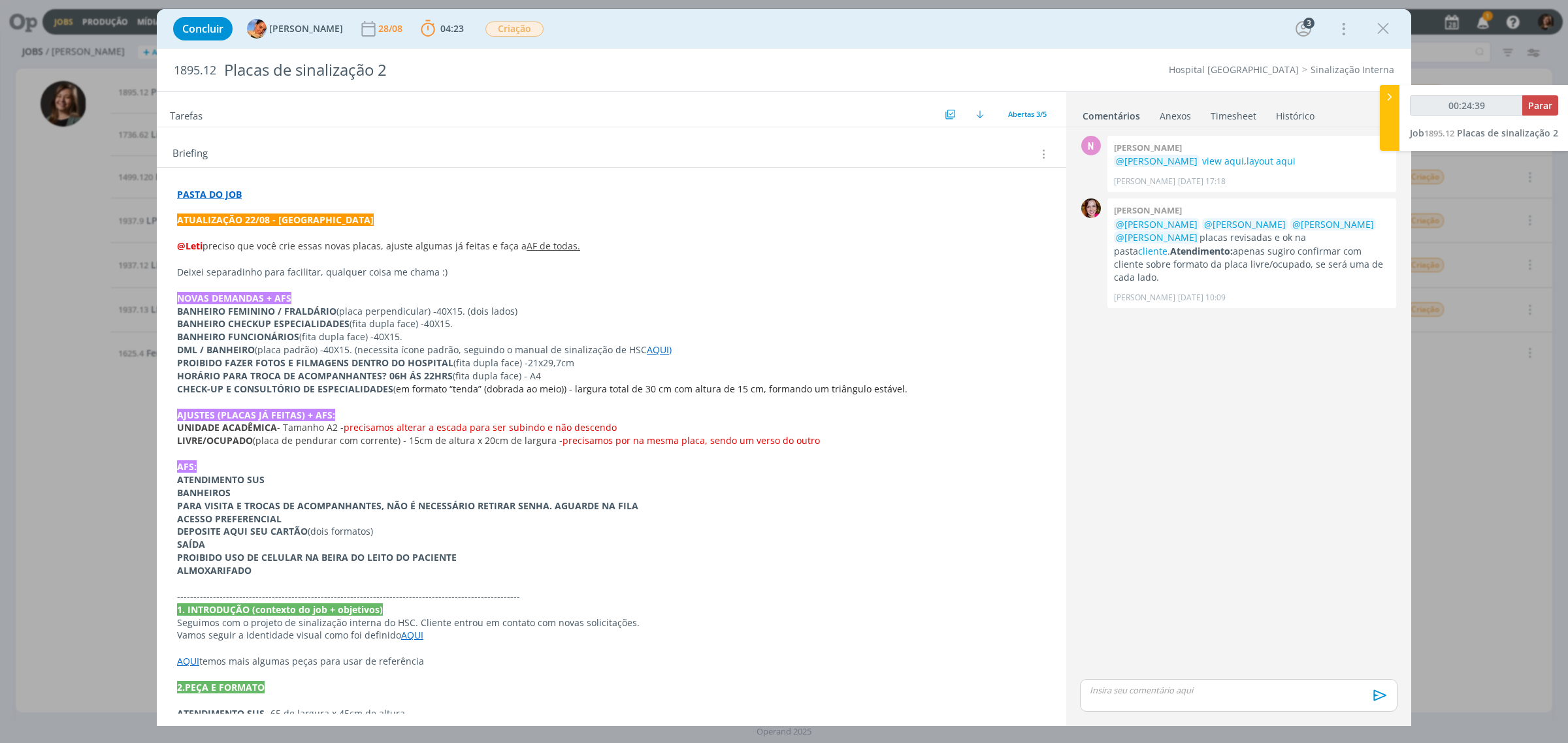
drag, startPoint x: 164, startPoint y: 324, endPoint x: 335, endPoint y: 319, distance: 171.1
click at [328, 318] on div "PASTA DO JOB ATUALIZAÇÃO 22/08 - Luíza @Leti preciso que você crie essas novas …" at bounding box center [611, 592] width 910 height 846
drag, startPoint x: 345, startPoint y: 324, endPoint x: 166, endPoint y: 324, distance: 179.0
click at [166, 324] on div "PASTA DO JOB ATUALIZAÇÃO 22/08 - Luíza @Leti preciso que você crie essas novas …" at bounding box center [611, 579] width 910 height 822
copy strong "BANHEIRO CHECKUP ESPECIALIDADES"
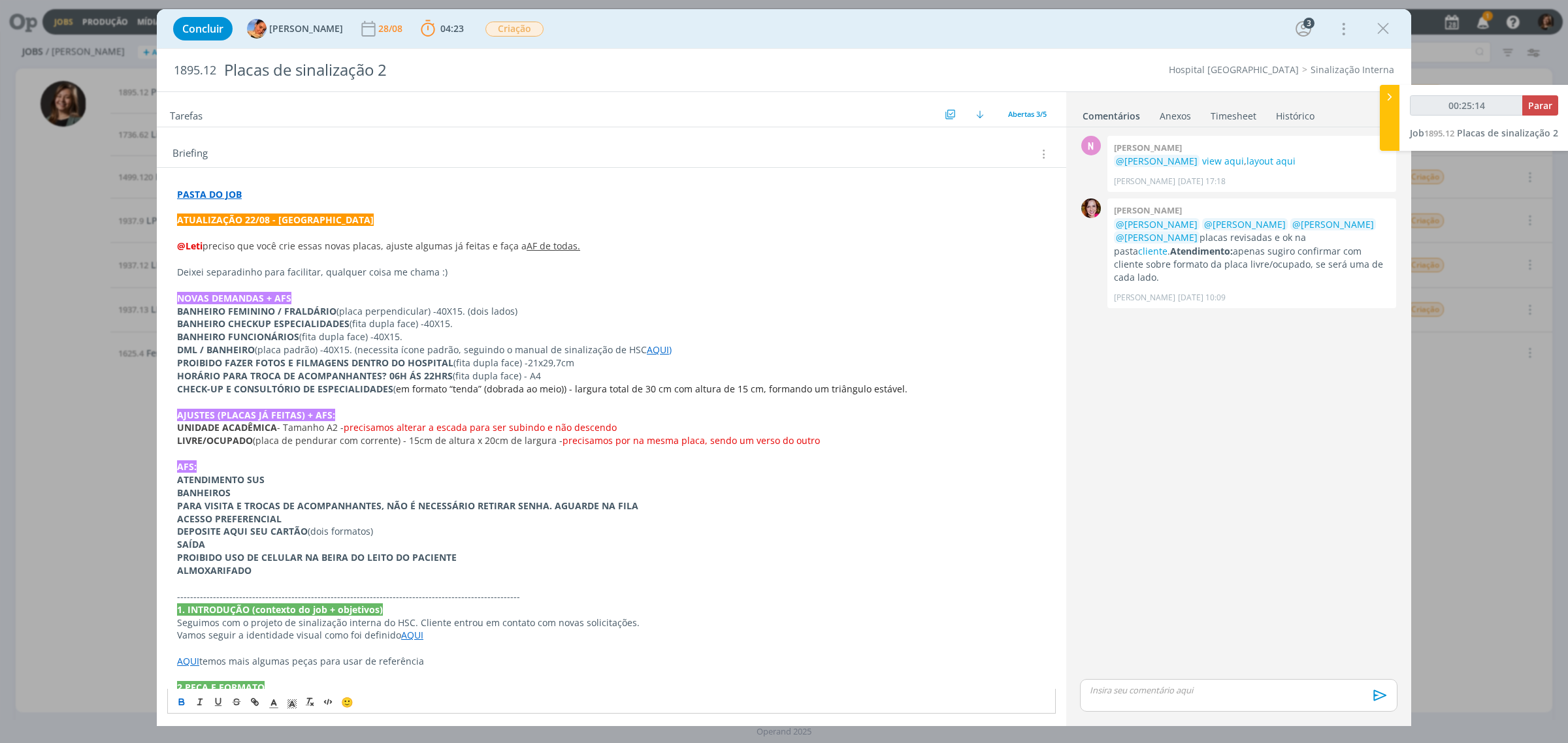
click at [224, 337] on strong "BANHEIRO FUNCIONÁRIOS" at bounding box center [238, 336] width 122 height 12
drag, startPoint x: 221, startPoint y: 324, endPoint x: 125, endPoint y: 326, distance: 96.0
click at [125, 326] on div "Concluir Luíza Santana 28/08 04:23 Parar Apontar Data * 28/08/2025 Horas * 00:0…" at bounding box center [784, 372] width 1568 height 743
click at [217, 322] on strong "BANHEIRO CHECKUP ESPECIALIDADES" at bounding box center [262, 324] width 172 height 12
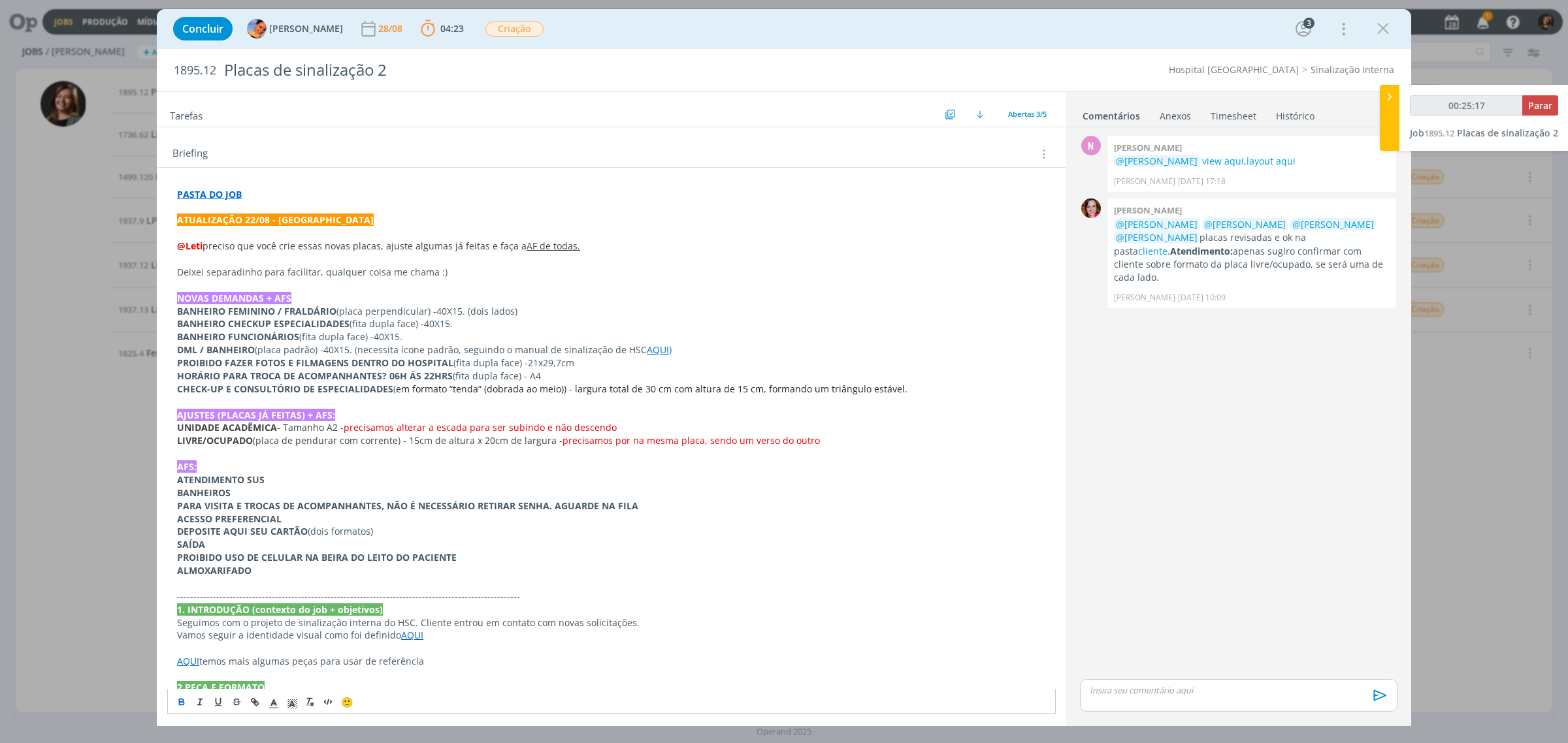
click at [220, 324] on strong "BANHEIRO CHECKUP ESPECIALIDADES" at bounding box center [262, 324] width 172 height 12
drag, startPoint x: 222, startPoint y: 324, endPoint x: 129, endPoint y: 330, distance: 93.2
click at [130, 330] on div "Concluir Luíza Santana 28/08 04:23 Parar Apontar Data * 28/08/2025 Horas * 00:0…" at bounding box center [784, 372] width 1568 height 743
copy strong "BANHEIRO"
click at [651, 360] on p "PROIBIDO FAZER FOTOS E FILMAGENS DENTRO DO HOSPITAL (fita dupla face) - 21x29,7…" at bounding box center [611, 363] width 869 height 13
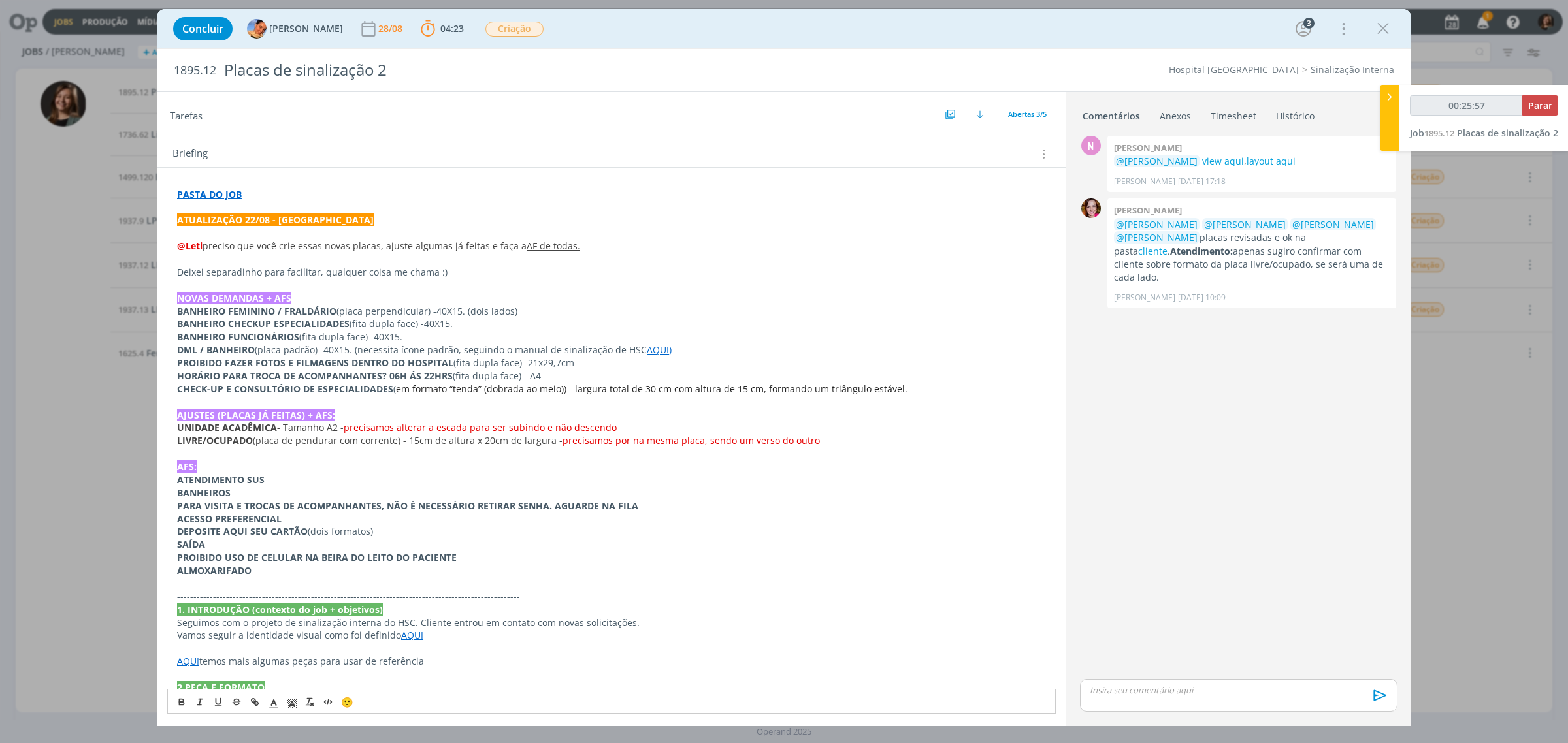
click at [655, 341] on p "BANHEIRO FUNCIONÁRIOS (fita dupla face) - 40X15." at bounding box center [611, 337] width 869 height 13
click at [657, 348] on p "DML / BANHEIRO (placa padrão) - 40X15. (necessita ícone padrão, seguindo o manu…" at bounding box center [611, 350] width 869 height 13
click at [657, 351] on link "AQUI" at bounding box center [658, 349] width 23 height 12
click at [654, 376] on link "https://sobeae.sharepoint.com/:b:/s/SOBEAE/EdAp5opwN35DsYkie6y-Pg0B-7k7lu3gmSOt…" at bounding box center [611, 375] width 99 height 17
click at [245, 353] on strong "DML / BANHEIRO" at bounding box center [215, 349] width 78 height 12
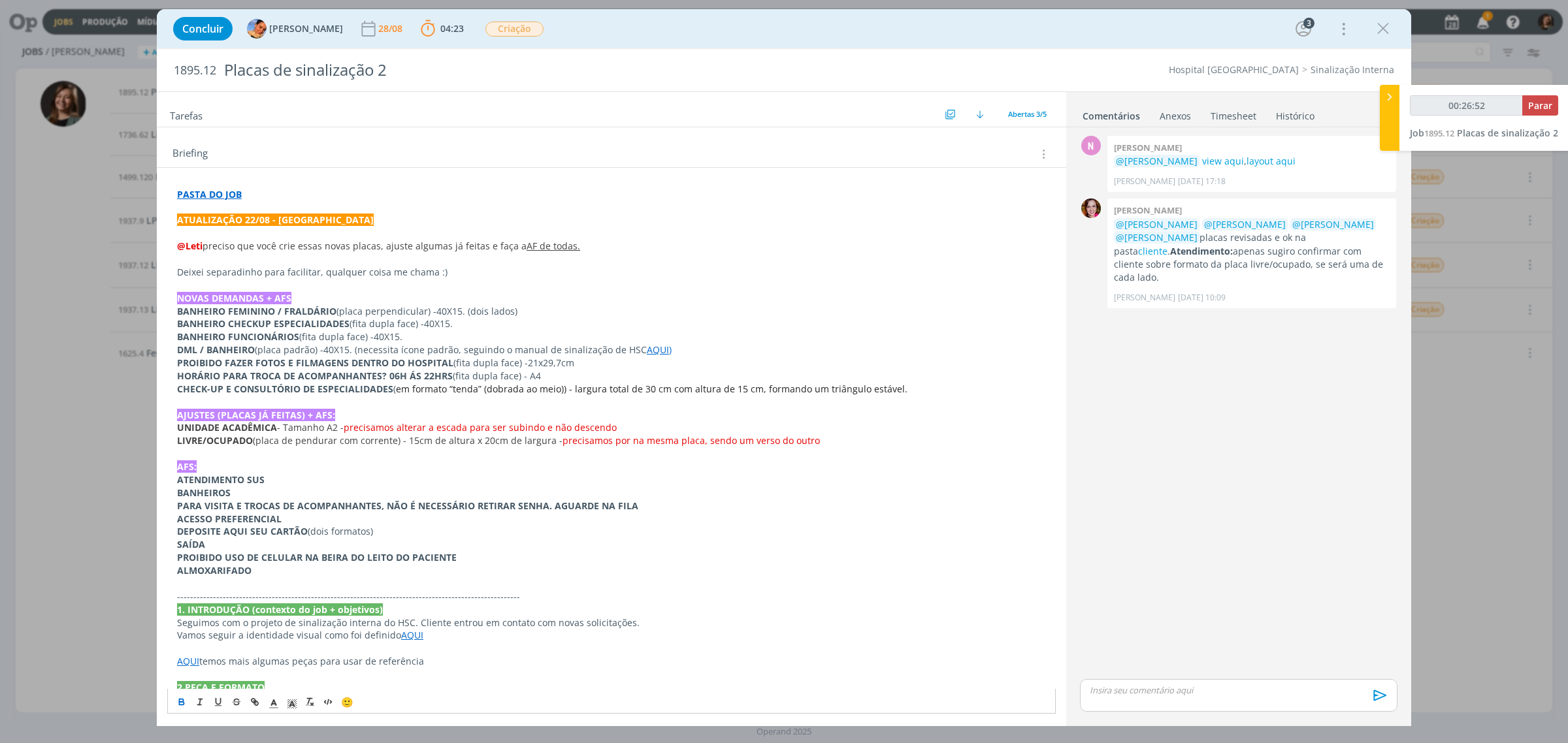
click at [245, 325] on strong "BANHEIRO CHECKUP ESPECIALIDADES" at bounding box center [262, 324] width 172 height 12
drag, startPoint x: 230, startPoint y: 315, endPoint x: 276, endPoint y: 318, distance: 46.1
click at [276, 318] on strong "BANHEIRO FEMININO / FRALDÁRIO" at bounding box center [256, 310] width 159 height 12
drag, startPoint x: 344, startPoint y: 328, endPoint x: 229, endPoint y: 328, distance: 115.0
click at [229, 328] on strong "BANHEIRO CHECKUP ESPECIALIDADES" at bounding box center [262, 324] width 172 height 12
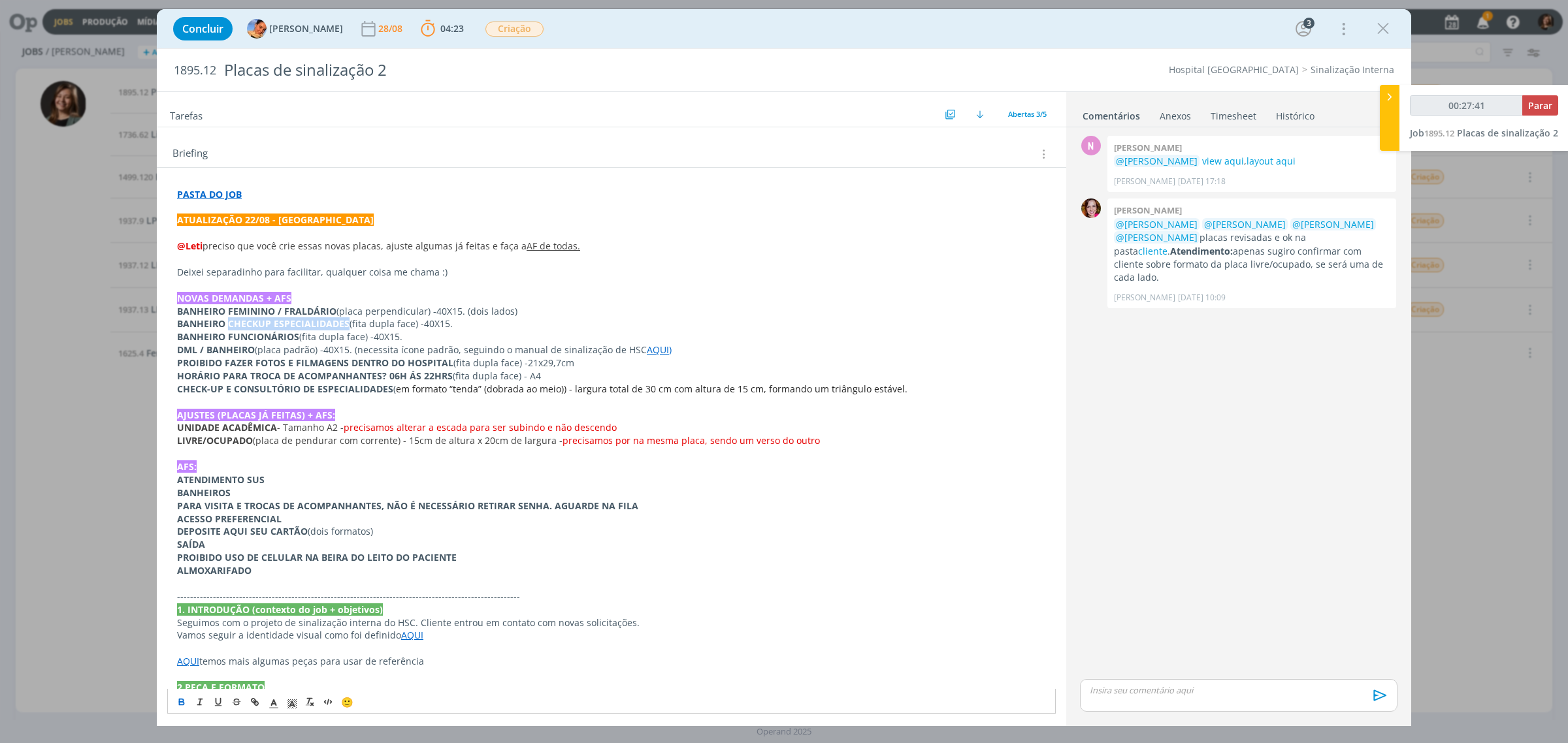
copy strong "CHECKUP ESPECIALIDADES"
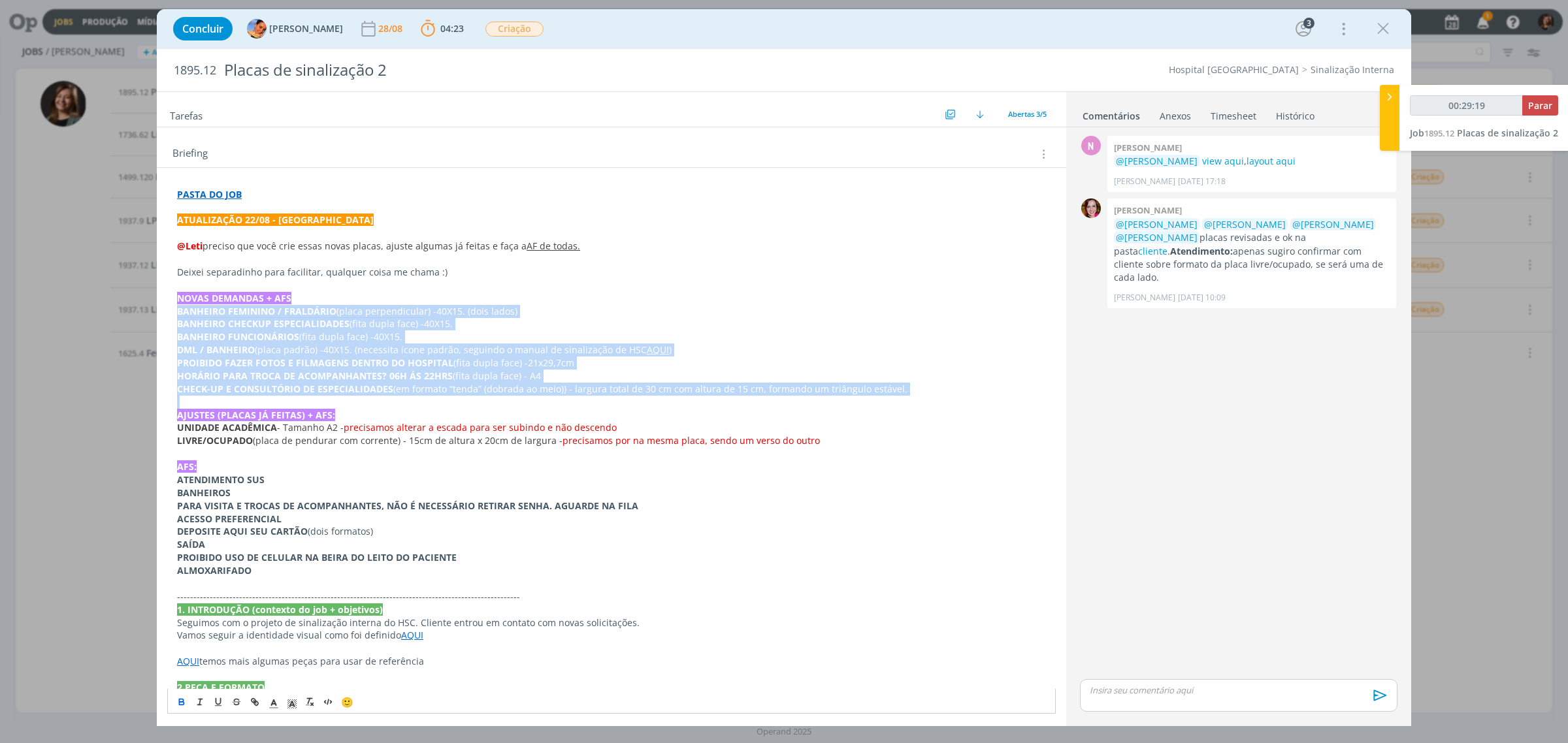
drag, startPoint x: 912, startPoint y: 399, endPoint x: 159, endPoint y: 311, distance: 758.1
click at [159, 311] on div "PASTA DO JOB ATUALIZAÇÃO 22/08 - Luíza @Leti preciso que você crie essas novas …" at bounding box center [611, 592] width 910 height 846
copy div "BANHEIRO FEMININO / FRALDÁRIO (placa perpendicular) - 40X15. (dois lados) BANHE…"
click at [307, 364] on strong "PROIBIDO FAZER FOTOS E FILMAGENS DENTRO DO HOSPITAL" at bounding box center [315, 362] width 277 height 12
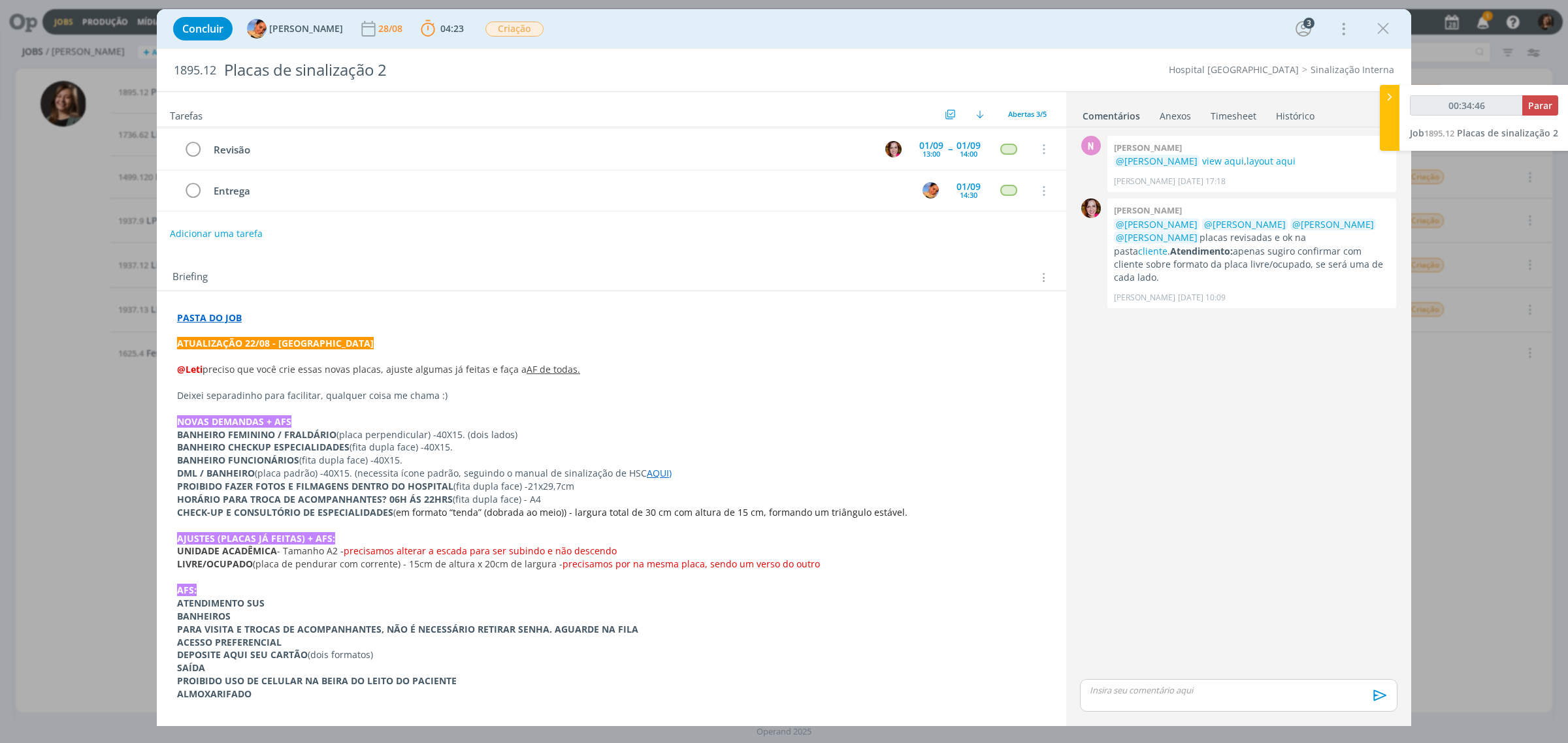
scroll to position [0, 0]
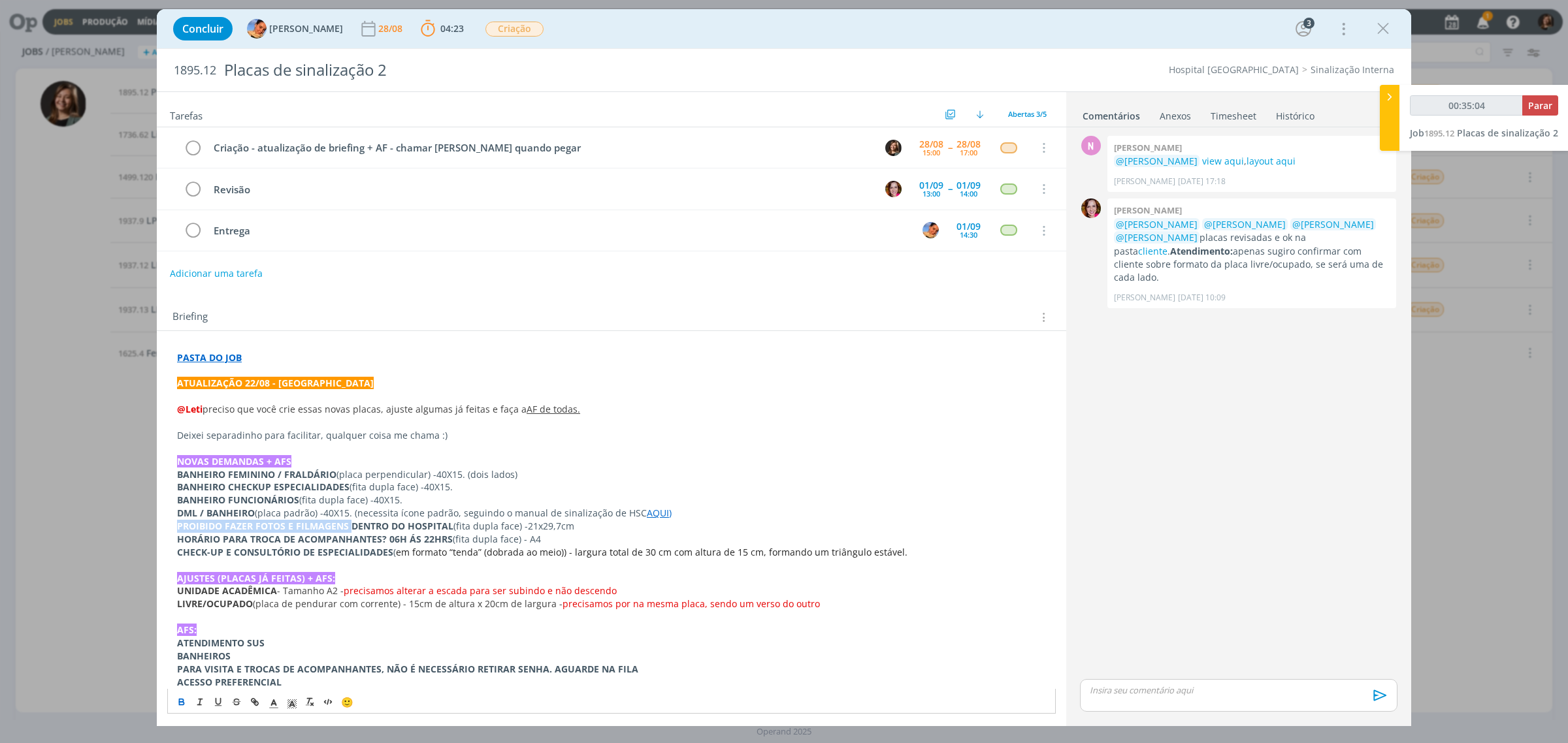
drag, startPoint x: 352, startPoint y: 527, endPoint x: 515, endPoint y: 642, distance: 199.5
click at [171, 528] on div "PASTA DO JOB ATUALIZAÇÃO 22/08 - Luíza @Leti preciso que você crie essas novas …" at bounding box center [611, 748] width 889 height 801
copy strong "PROIBIDO FAZER FOTOS E FILMAGENS"
drag, startPoint x: 451, startPoint y: 533, endPoint x: 350, endPoint y: 526, distance: 101.2
click at [350, 526] on p "PROIBIDO FAZER FOTOS E FILMAGENS DENTRO DO HOSPITAL (fita dupla face) - 21x29,7…" at bounding box center [611, 527] width 869 height 13
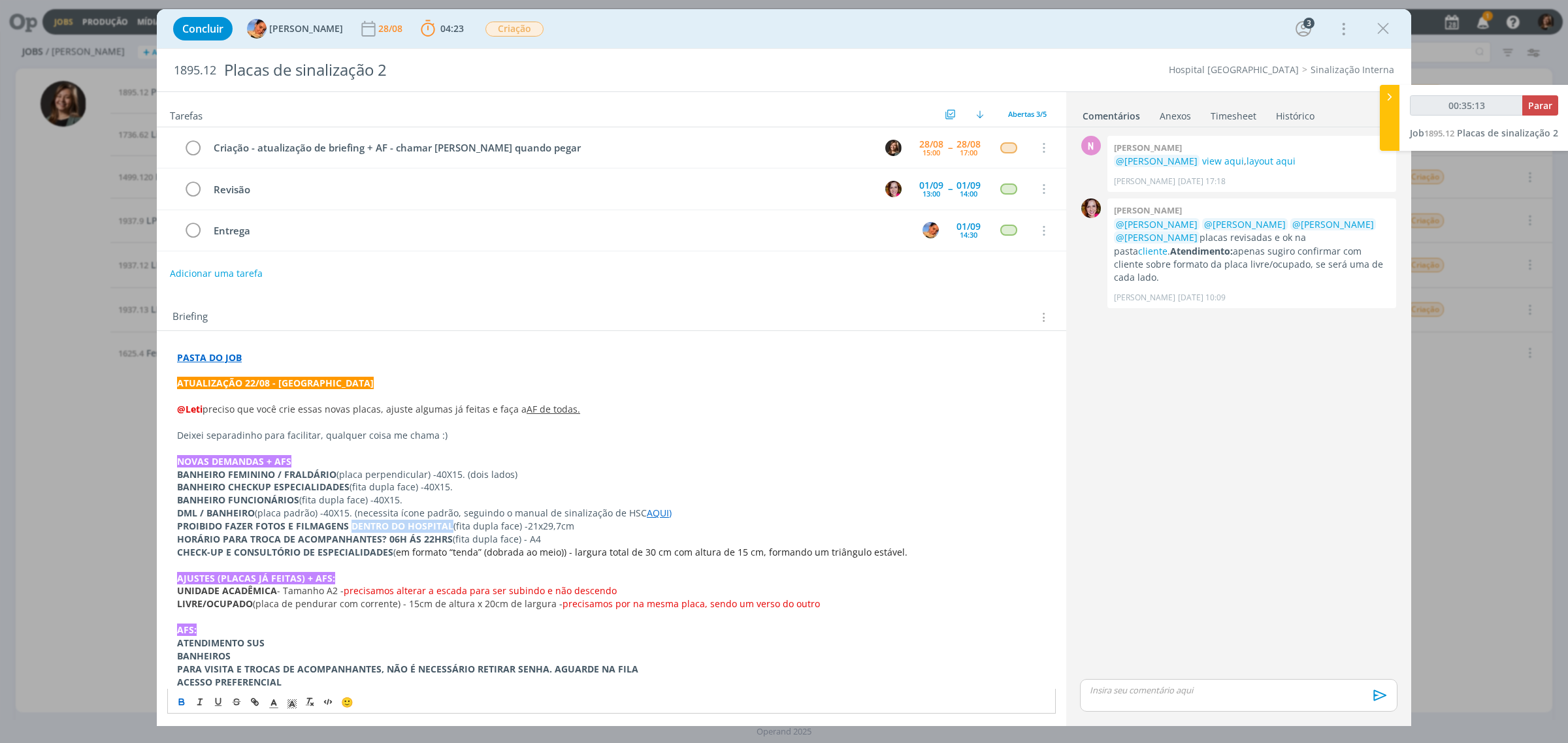
copy strong "DENTRO DO HOSPITAL"
click at [219, 532] on strong "PROIBIDO FAZER FOTOS E FILMAGENS DENTRO DO HOSPITAL" at bounding box center [315, 526] width 277 height 12
click at [1376, 26] on icon "dialog" at bounding box center [1383, 28] width 20 height 20
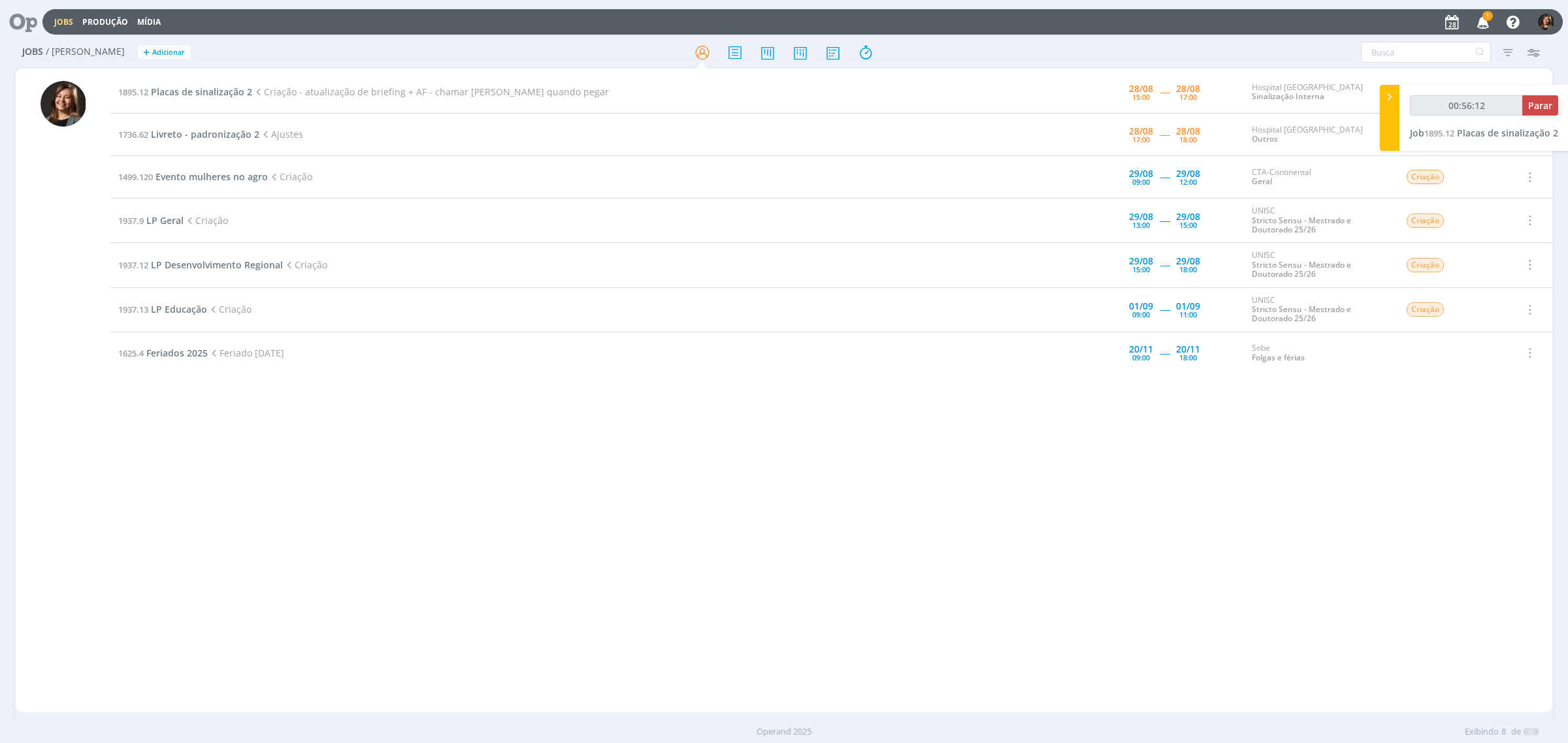
click at [1477, 26] on icon "button" at bounding box center [1483, 22] width 23 height 23
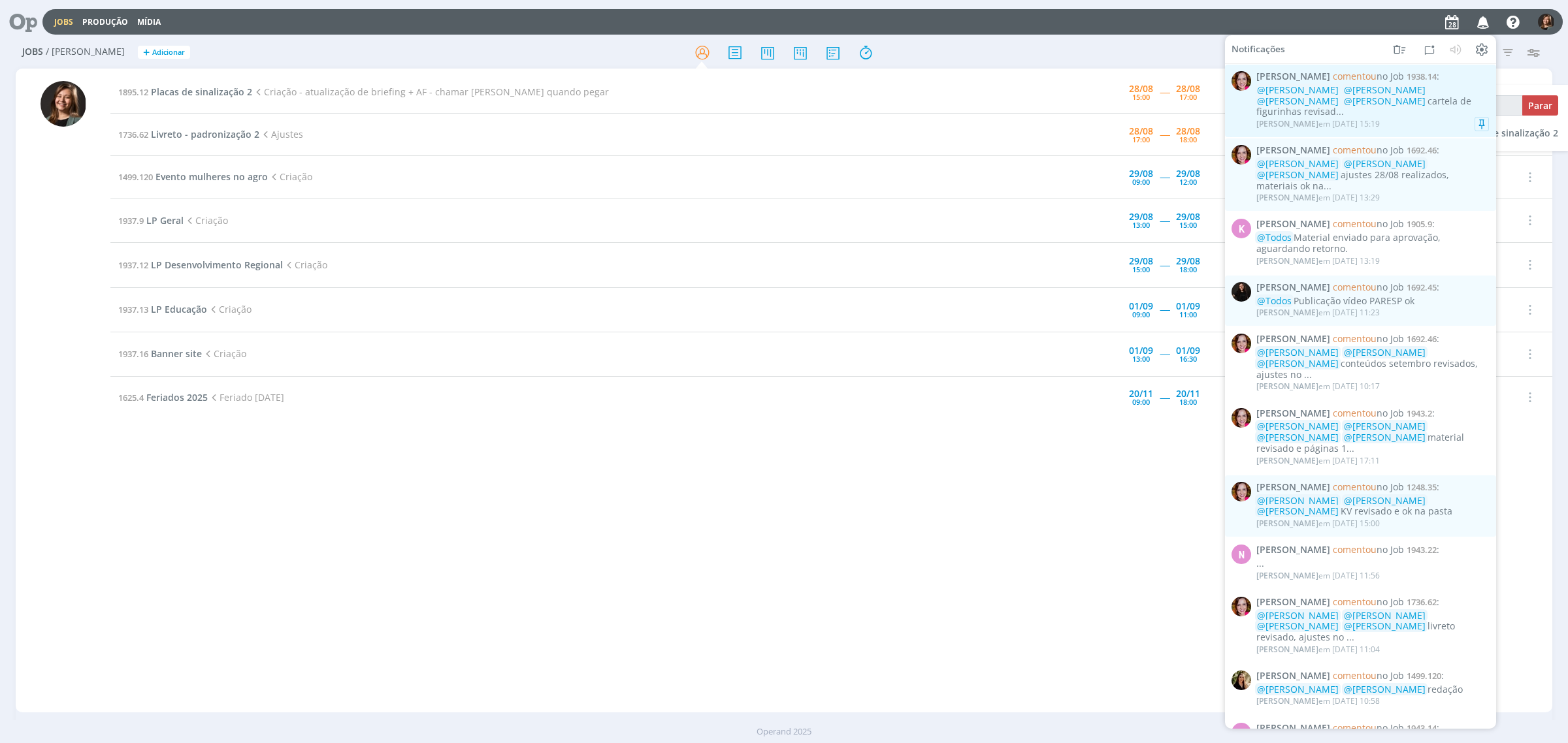
click at [1458, 106] on div "@Letícia Frantz @Luíza Santana @Beatriz Luchese @Karoline Arend cartela de figu…" at bounding box center [1372, 101] width 232 height 33
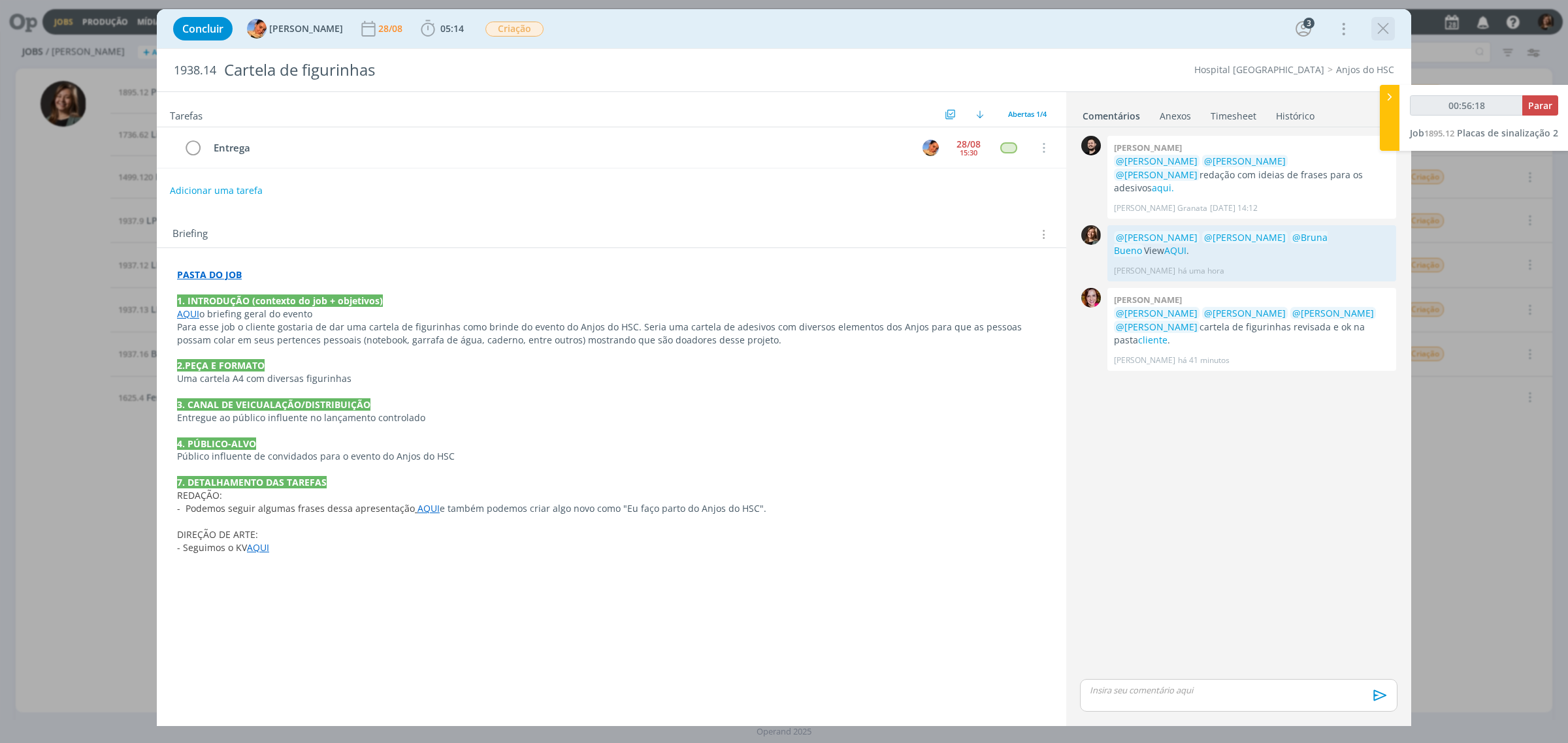
click at [1388, 24] on icon "dialog" at bounding box center [1383, 28] width 20 height 20
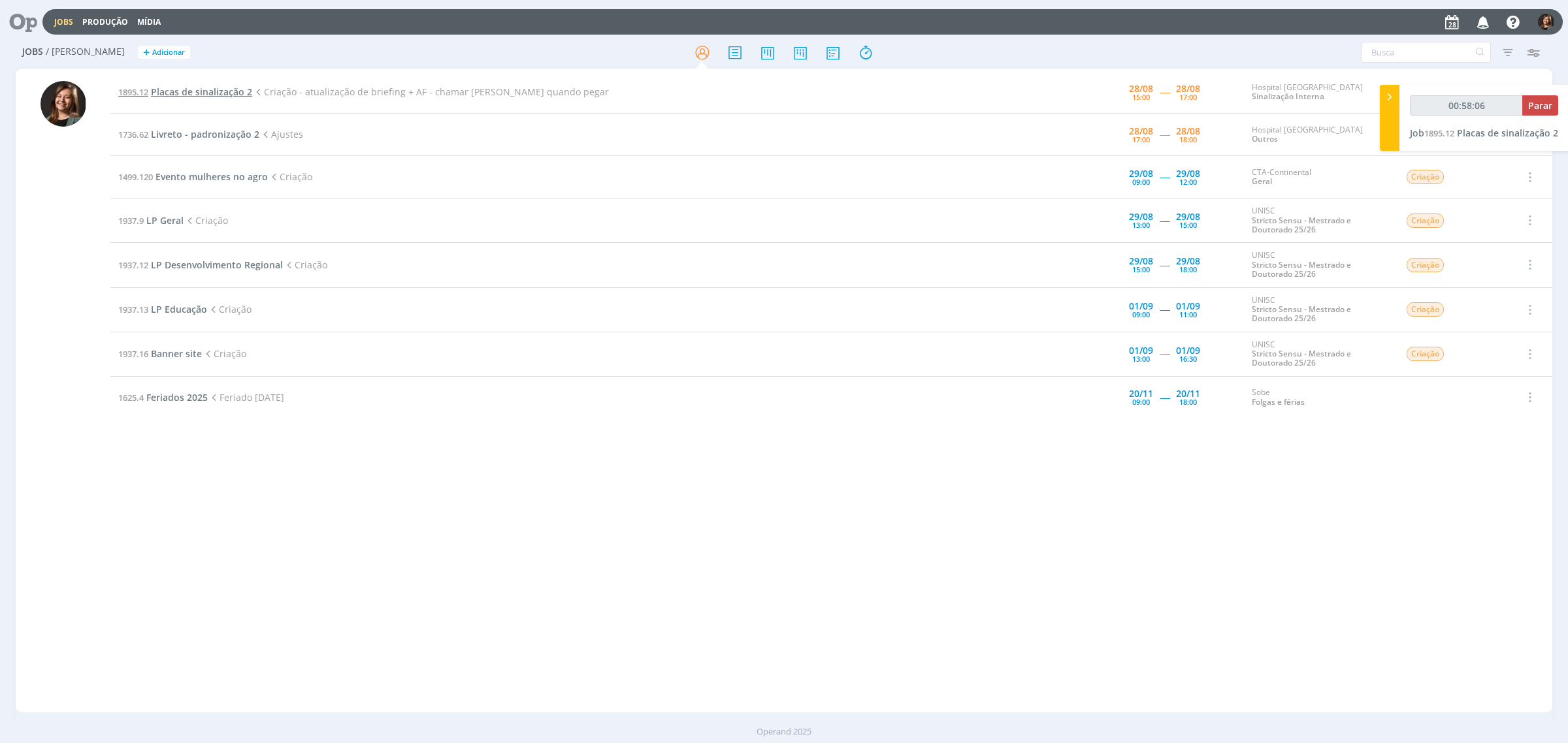
click at [173, 90] on span "Placas de sinalização 2" at bounding box center [201, 91] width 102 height 12
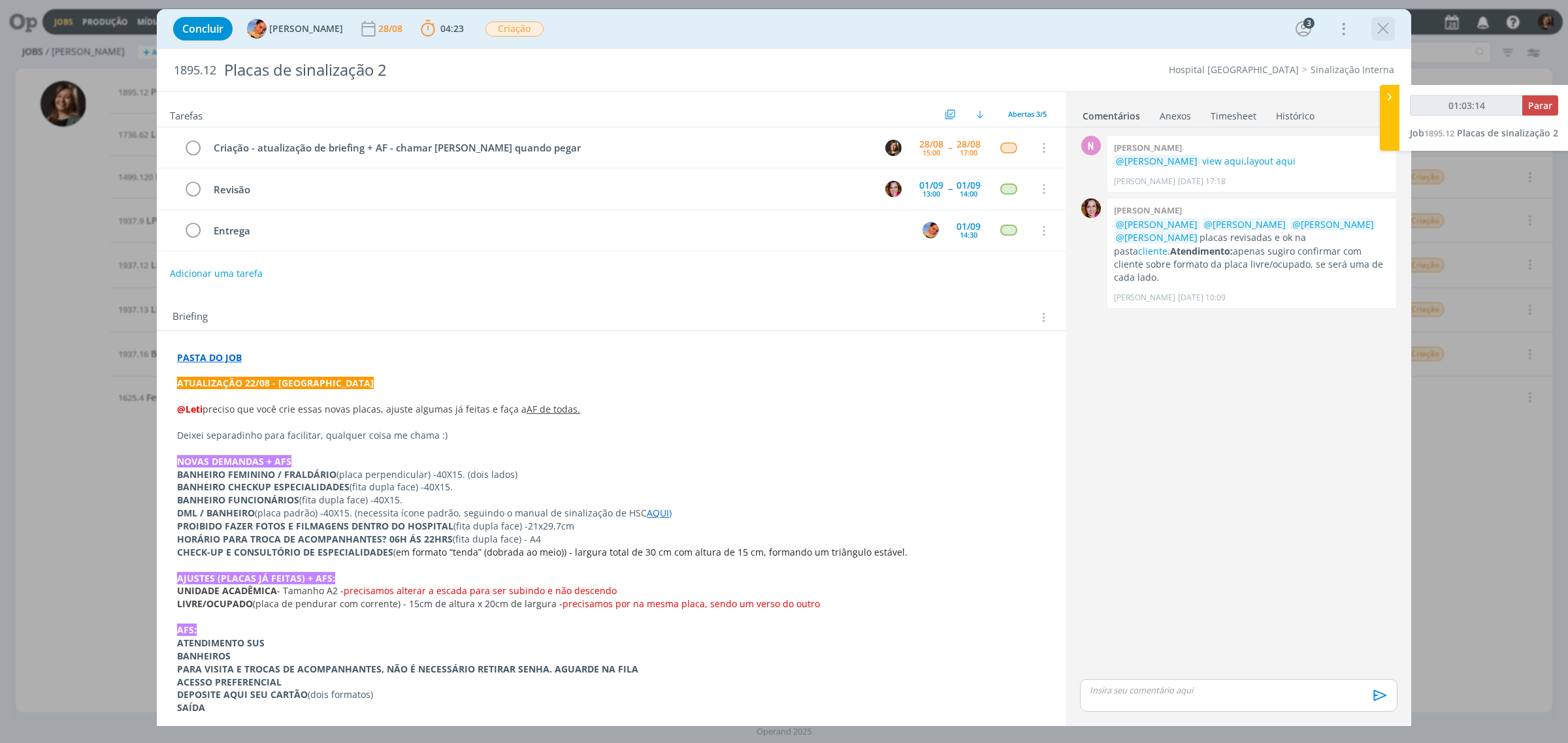
click at [1389, 21] on icon "dialog" at bounding box center [1383, 28] width 20 height 20
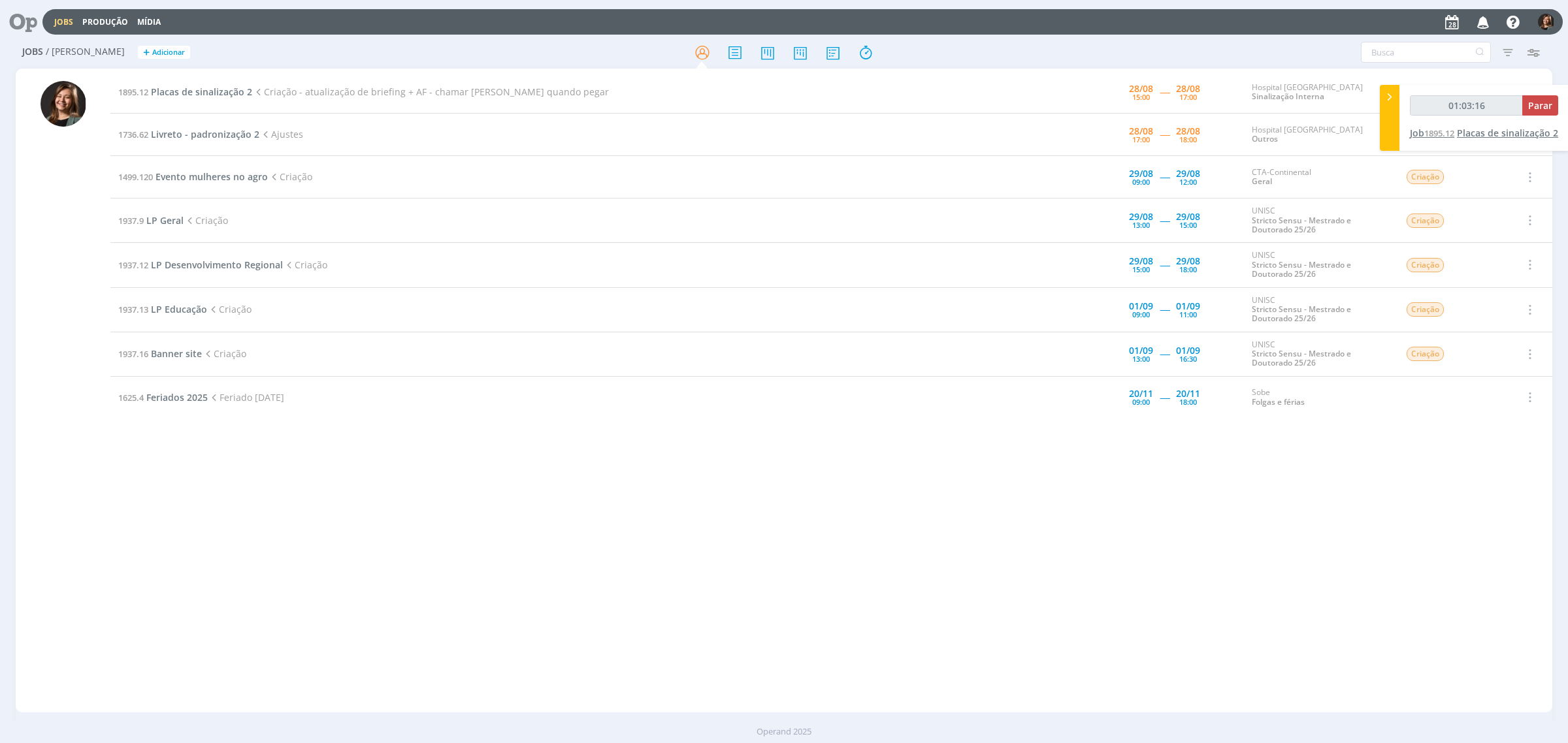
click at [1474, 129] on span "Placas de sinalização 2" at bounding box center [1508, 133] width 102 height 12
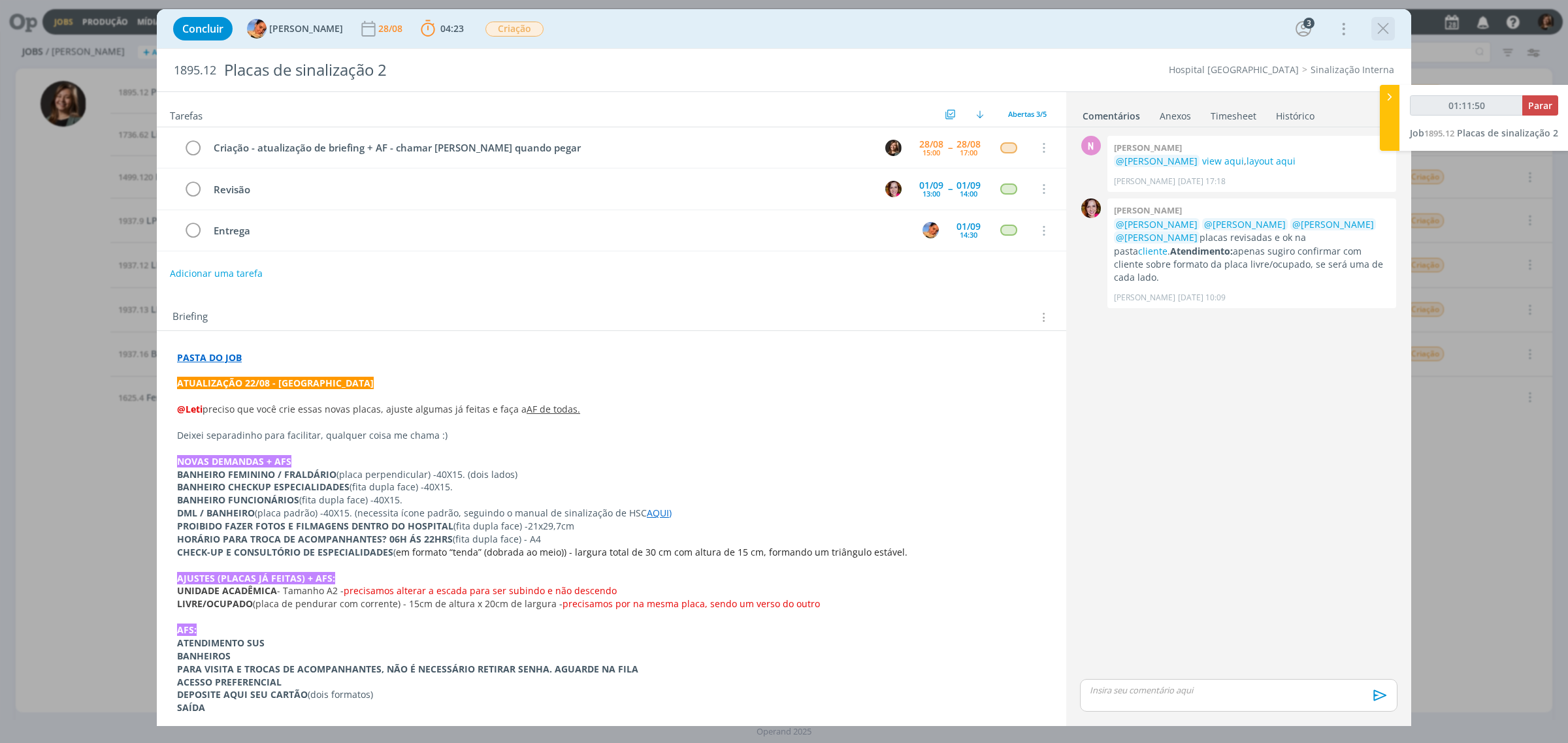
click at [1379, 34] on icon "dialog" at bounding box center [1383, 28] width 20 height 20
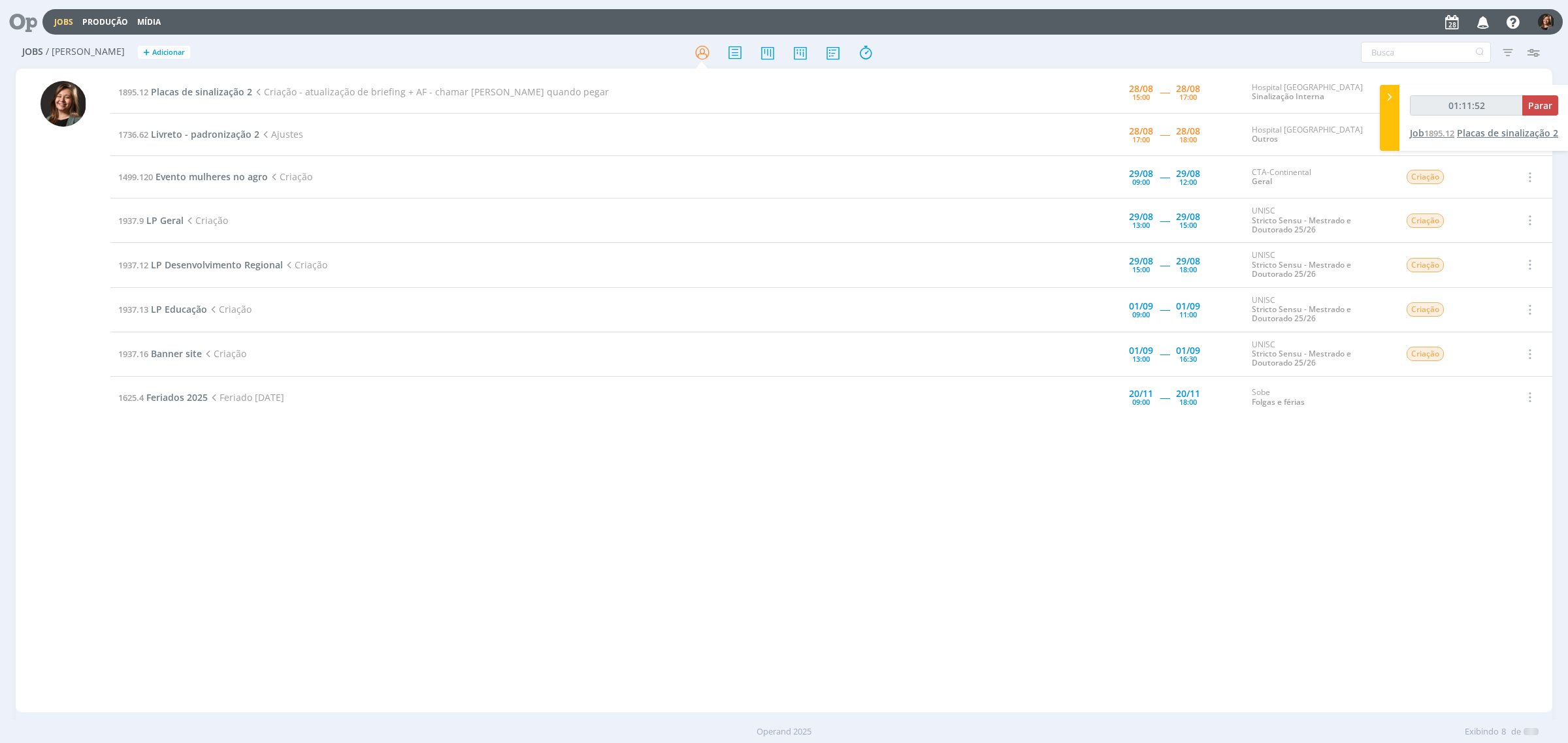
click at [1513, 135] on span "Placas de sinalização 2" at bounding box center [1508, 133] width 102 height 12
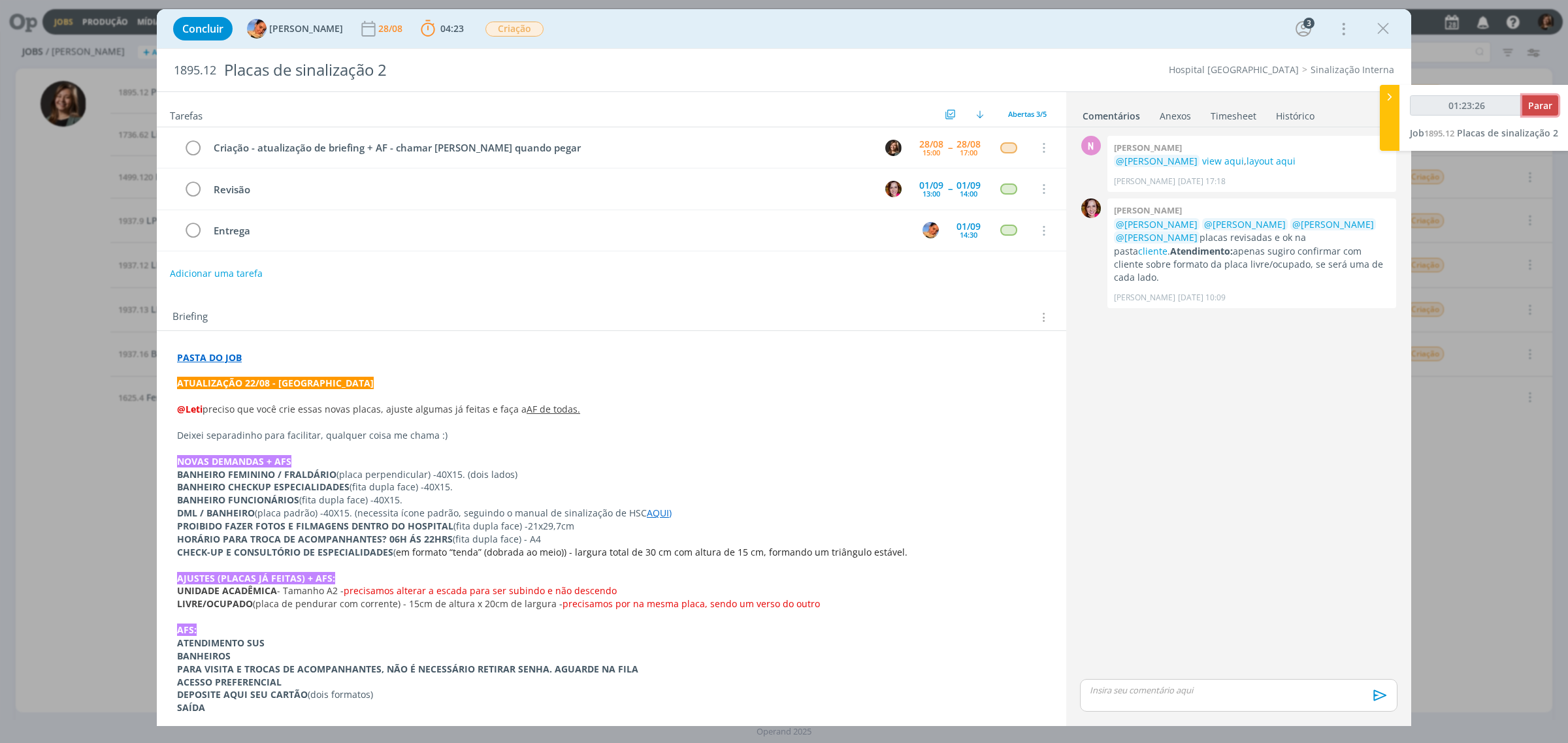
click at [1537, 109] on span "Parar" at bounding box center [1541, 105] width 24 height 12
type input "01:24:00"
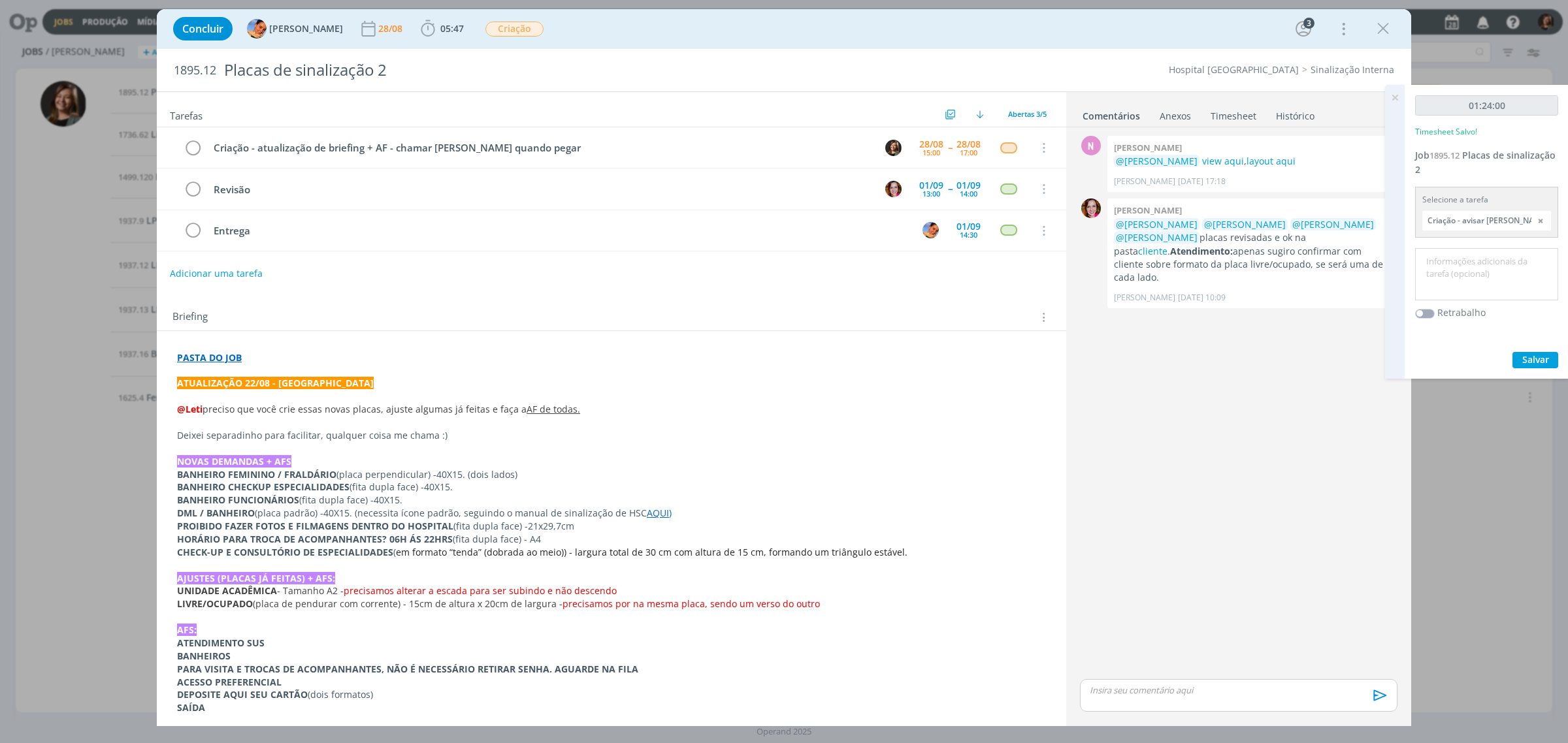
click at [1477, 217] on input "Criação - avisar [PERSON_NAME] quando pegar" at bounding box center [1486, 220] width 129 height 20
click at [1483, 292] on div "Criação - atualização de briefing + AF - chamar Luiza quando pegar - Letícia Fr…" at bounding box center [1486, 301] width 127 height 23
type input "Criação - atualização de briefing + AF - chamar [PERSON_NAME] quando pegar"
click at [1477, 275] on textarea at bounding box center [1486, 274] width 136 height 46
type textarea "Ajustes + Criação + AFs"
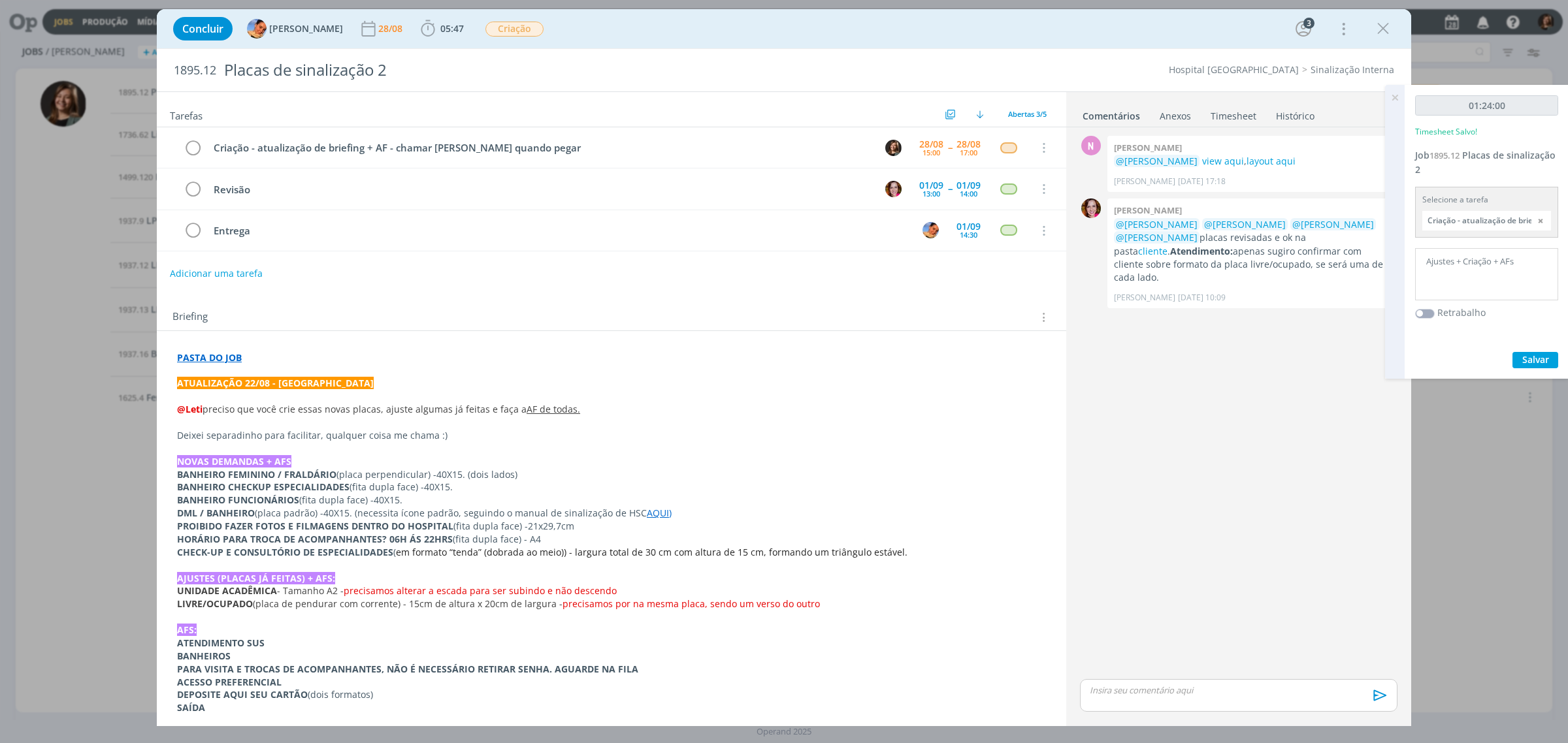
click at [1537, 350] on div "01:24:00 Timesheet Salvo! Job 1895.12 Placas de sinalização 2 Selecione a taref…" at bounding box center [1486, 231] width 164 height 294
click at [1532, 369] on div "01:24:00 Timesheet Salvo! Job 1895.12 Placas de sinalização 2 Selecione a taref…" at bounding box center [1486, 231] width 164 height 294
click at [1535, 364] on span "Salvar" at bounding box center [1535, 359] width 26 height 12
click at [1177, 683] on div "dialog" at bounding box center [1239, 695] width 318 height 33
click at [1174, 680] on span "[PERSON_NAME]" at bounding box center [1161, 684] width 81 height 14
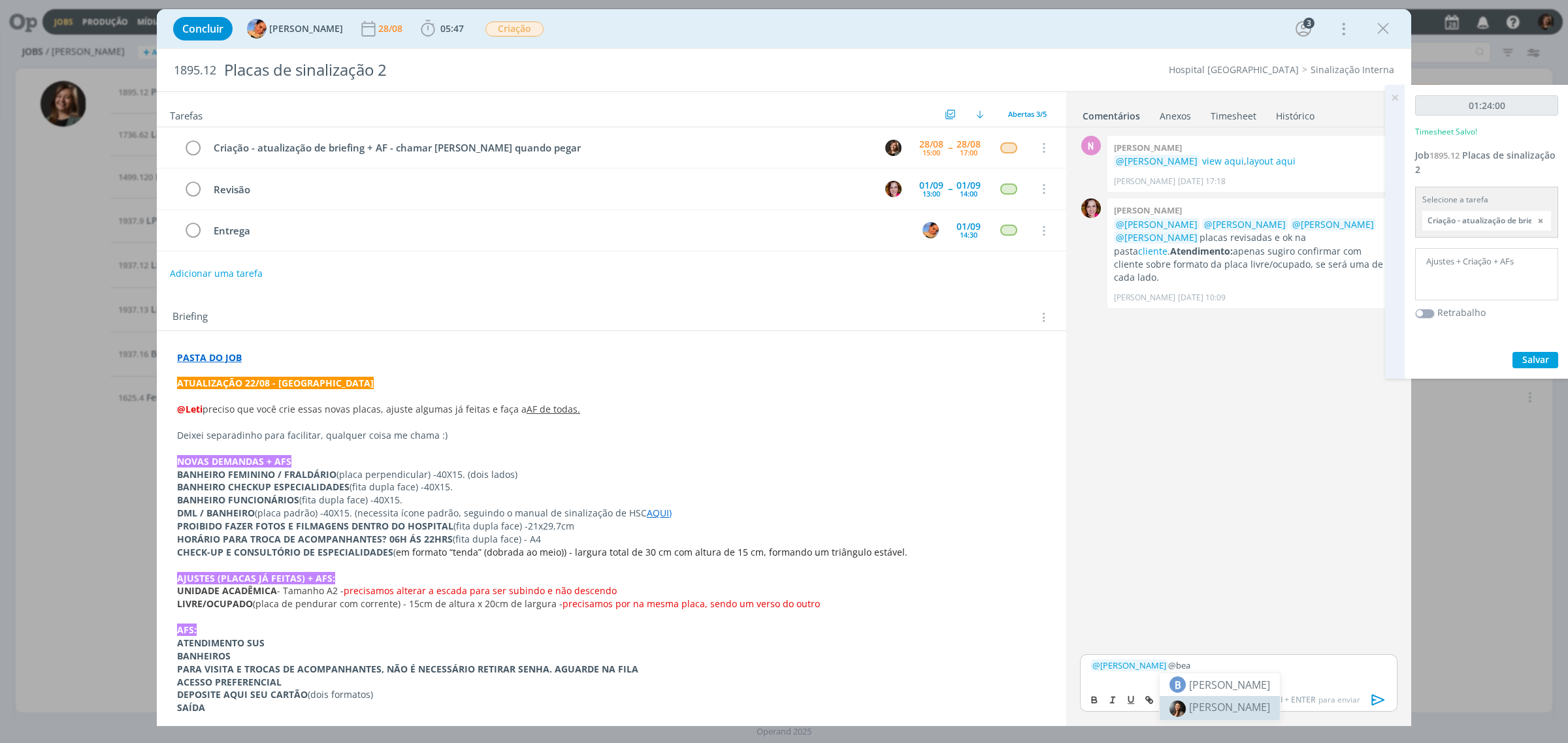
click at [1199, 713] on span "[PERSON_NAME]" at bounding box center [1229, 707] width 81 height 14
click at [1258, 687] on img at bounding box center [1254, 686] width 16 height 16
click at [1153, 701] on icon "dialog" at bounding box center [1148, 700] width 10 height 10
paste input "https://sobeae.sharepoint.com/:f:/s/SOBEAE/EoHCbdcfB5tBoBhbHOPZhDAB7MVZC2WLN9np…"
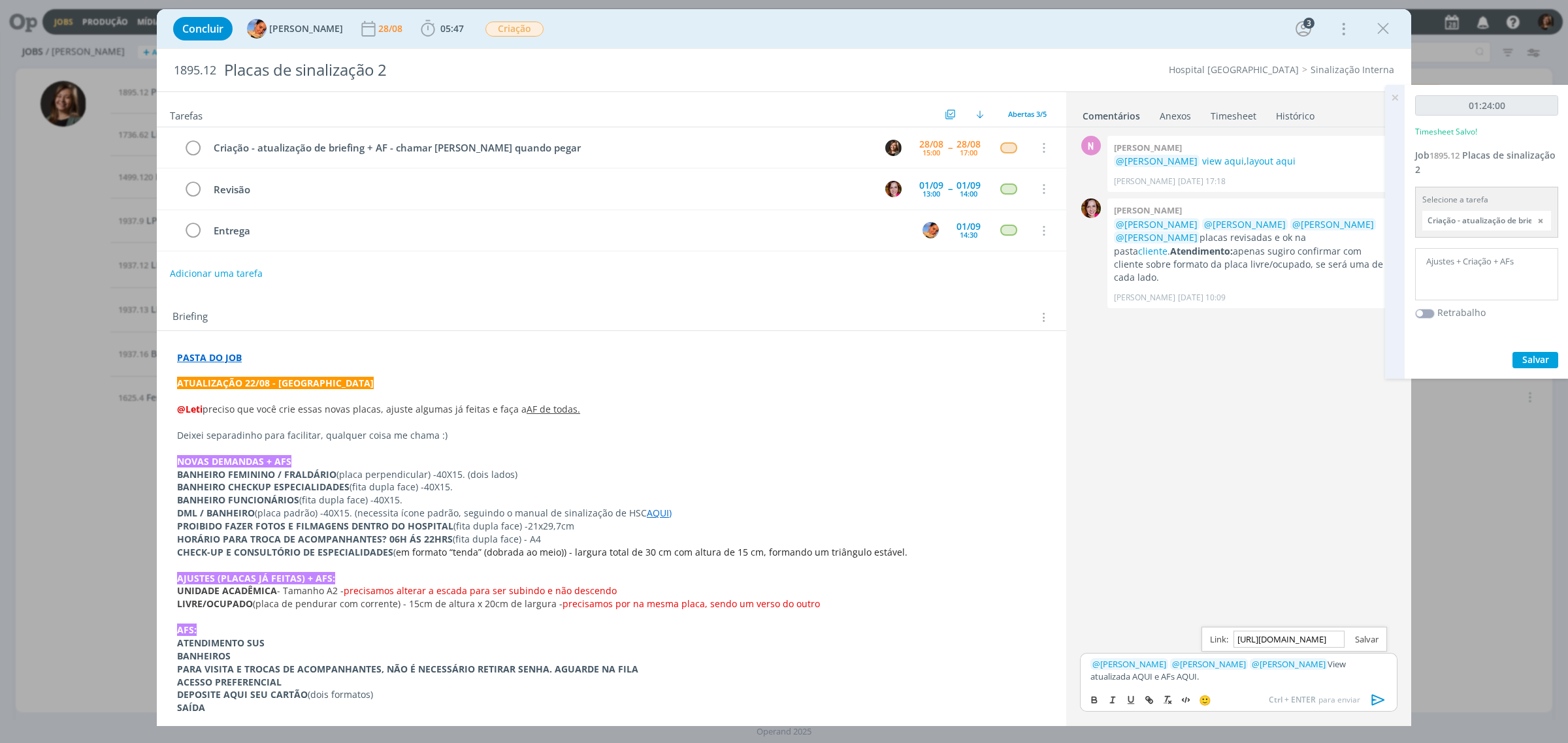
drag, startPoint x: 1362, startPoint y: 630, endPoint x: 1367, endPoint y: 639, distance: 10.3
click at [1367, 636] on div "https://sobeae.sharepoint.com/:f:/s/SOBEAE/EoHCbdcfB5tBoBhbHOPZhDAB7MVZC2WLN9np…" at bounding box center [1293, 640] width 185 height 24
click at [1367, 639] on link "dialog" at bounding box center [1361, 640] width 34 height 12
click at [1163, 674] on p "﻿ @ Luíza Santana ﻿ ﻿ @ Beatriz Luchese ﻿ ﻿ @ Bruna Bueno ﻿ View atualizada AQU…" at bounding box center [1238, 671] width 296 height 24
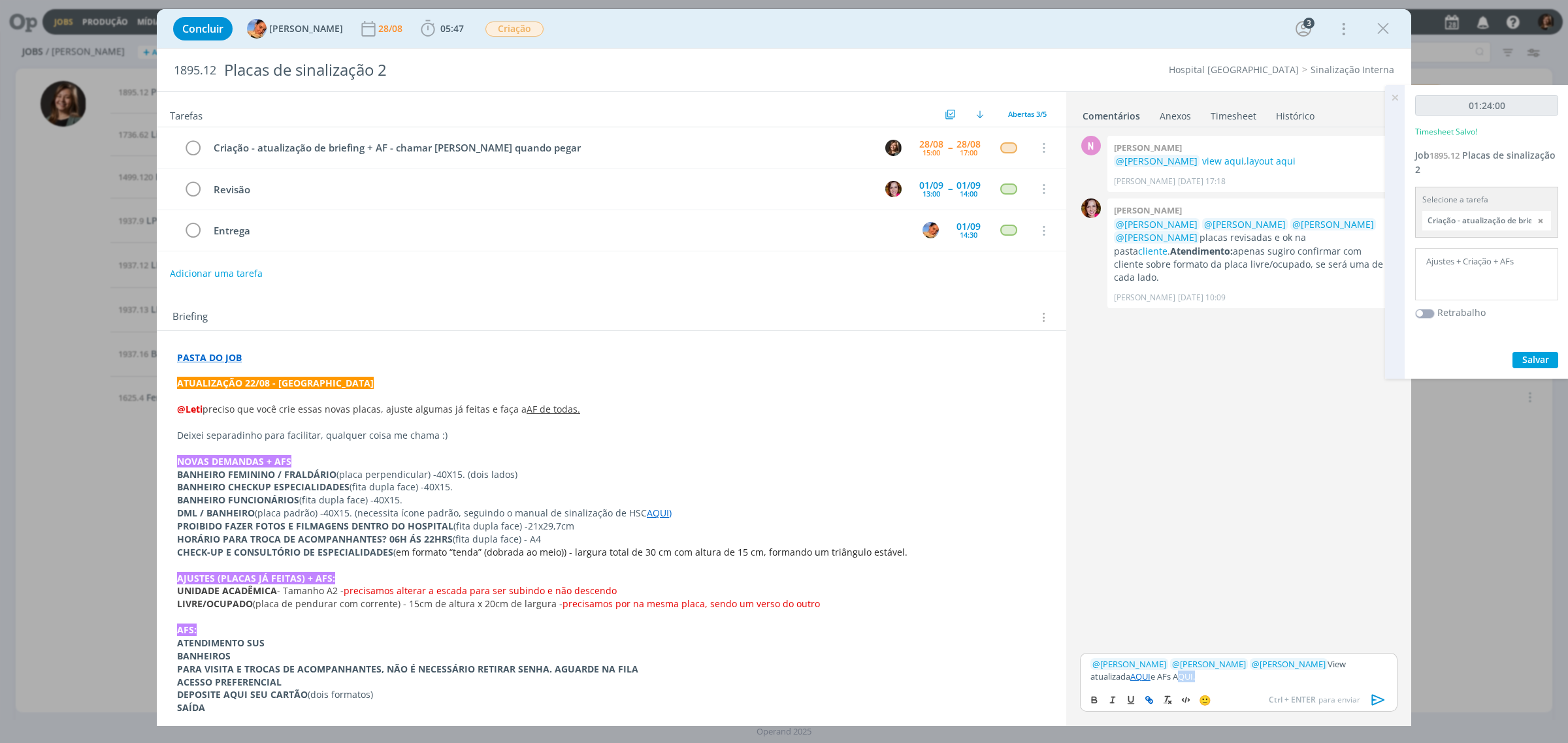
click at [1147, 696] on icon "dialog" at bounding box center [1148, 700] width 10 height 10
paste input "https://sobeae.sharepoint.com/:f:/s/SOBEAE/EggrQ_Ut32NFo-NtFOmJO-0BXfvzXGsS5pUq…"
type input "https://sobeae.sharepoint.com/:f:/s/SOBEAE/EggrQ_Ut32NFo-NtFOmJO-0BXfvzXGsS5pUq…"
click at [1242, 654] on link "dialog" at bounding box center [1240, 651] width 34 height 12
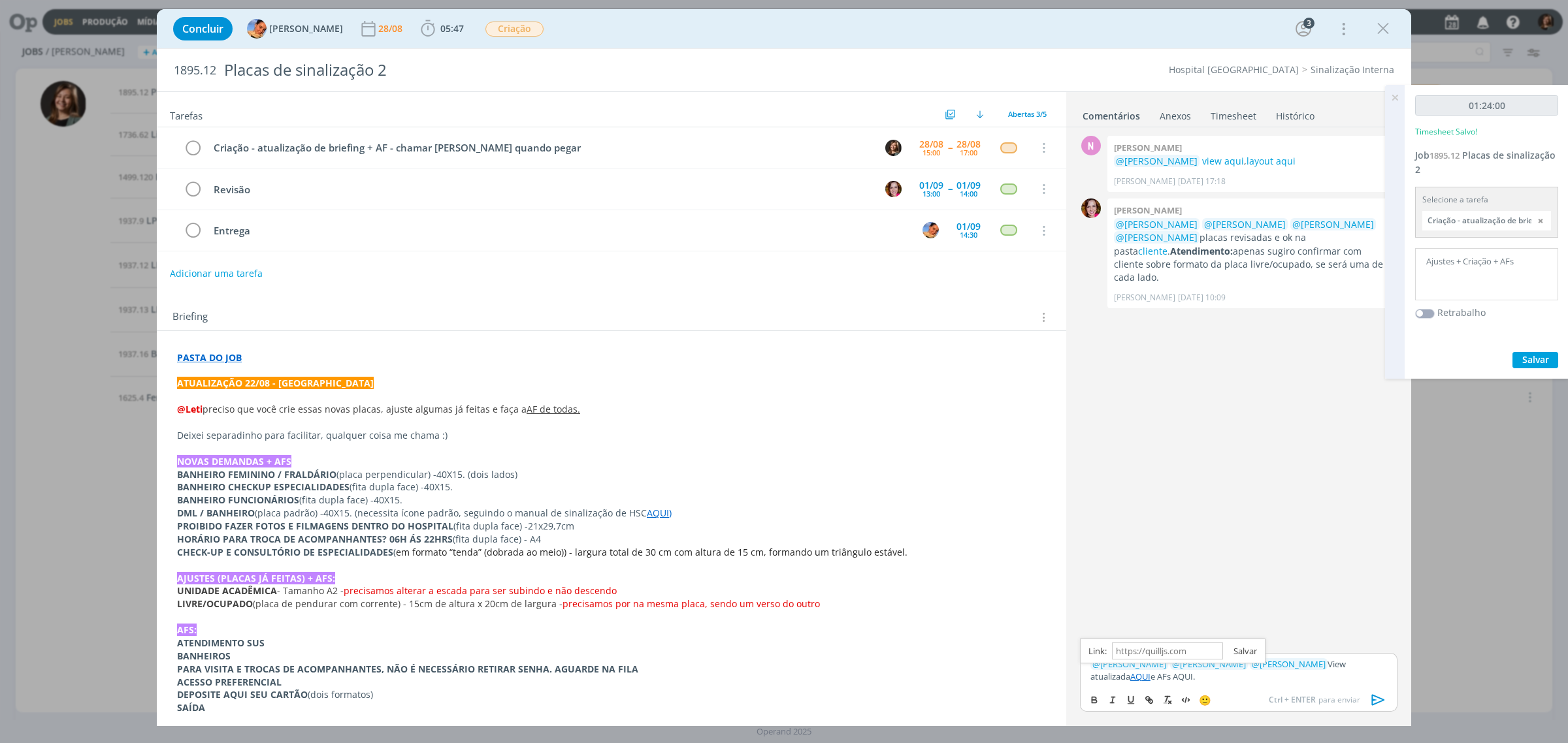
scroll to position [0, 0]
click at [1370, 703] on icon "dialog" at bounding box center [1378, 700] width 20 height 20
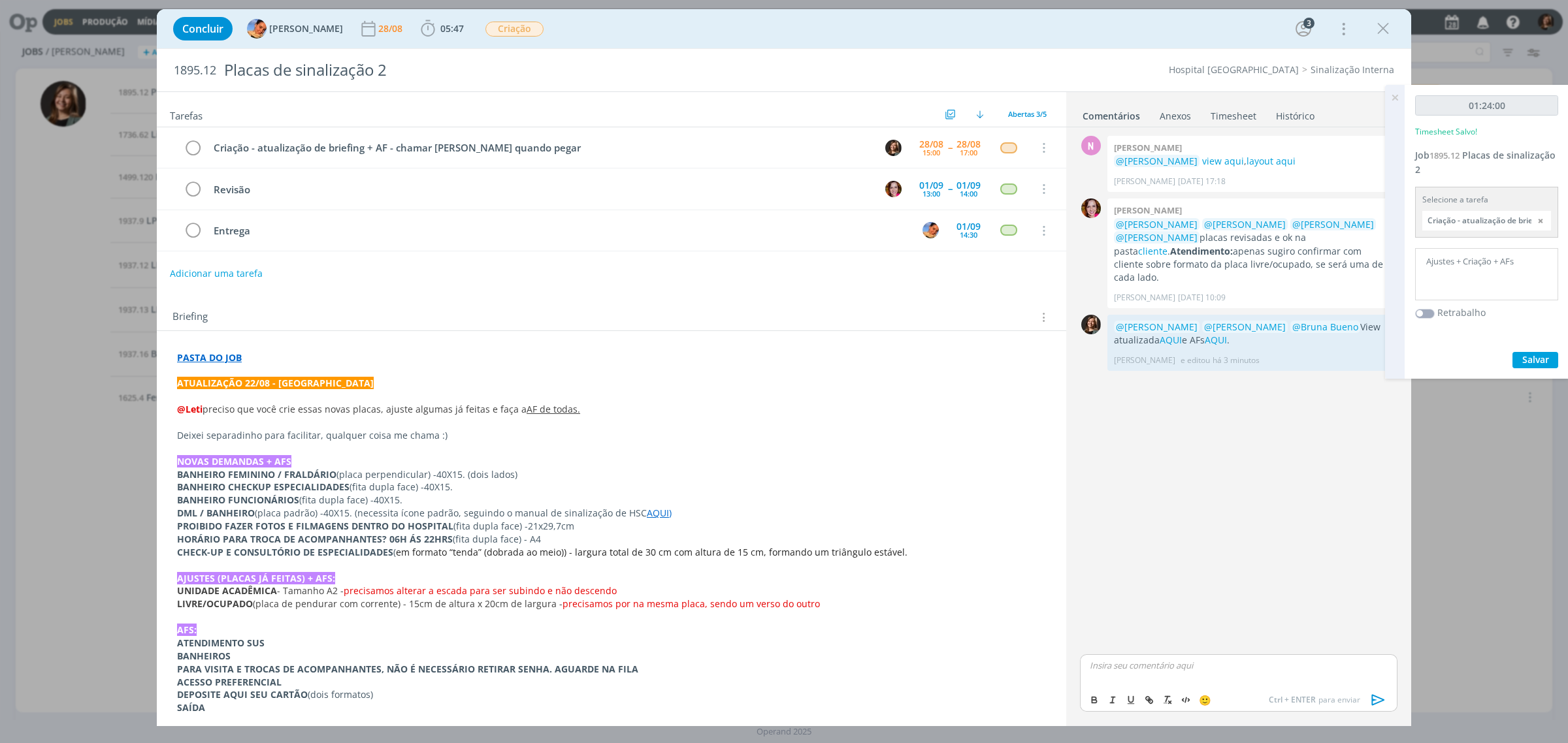
click at [1396, 100] on icon at bounding box center [1394, 97] width 24 height 25
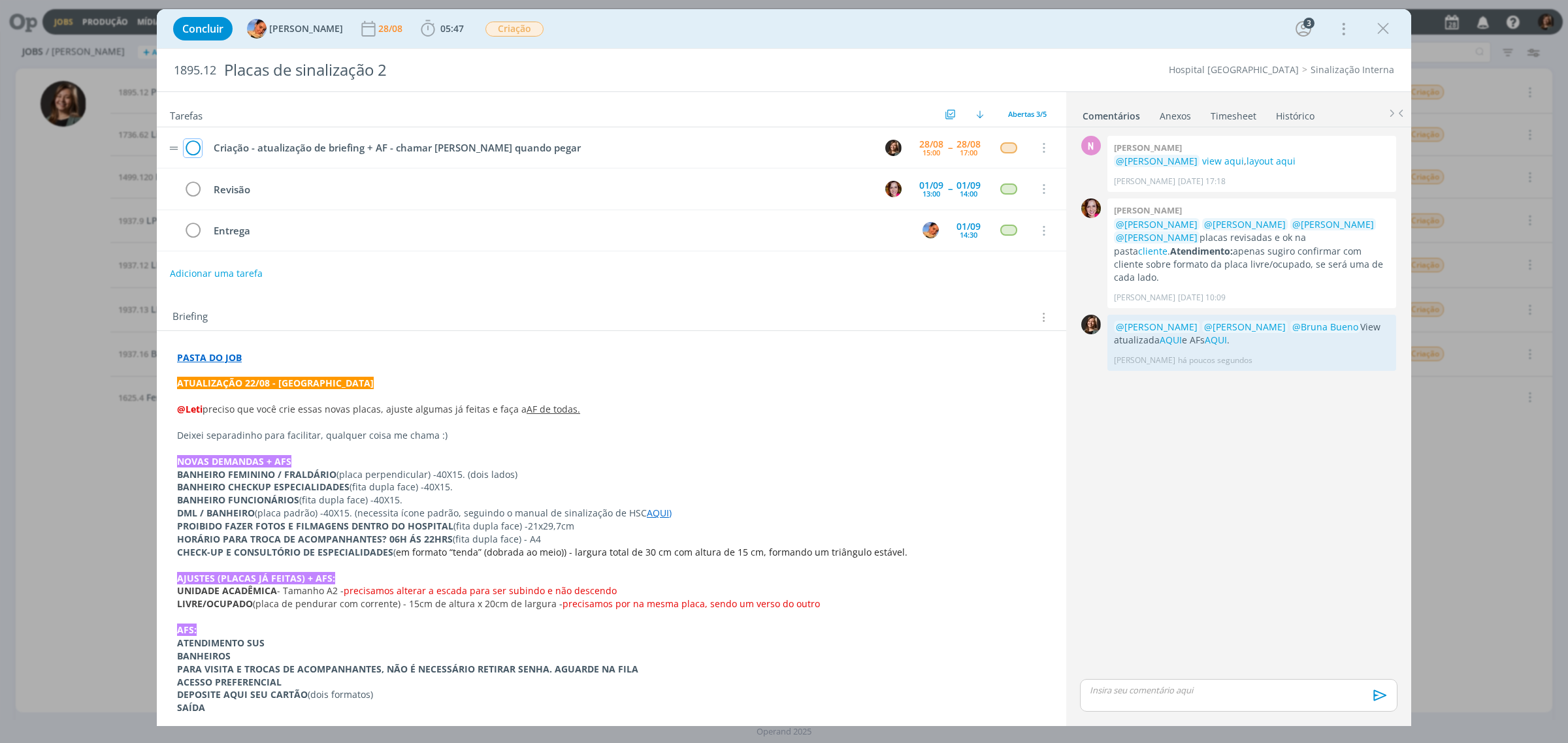
click at [201, 149] on button "dialog" at bounding box center [192, 148] width 20 height 20
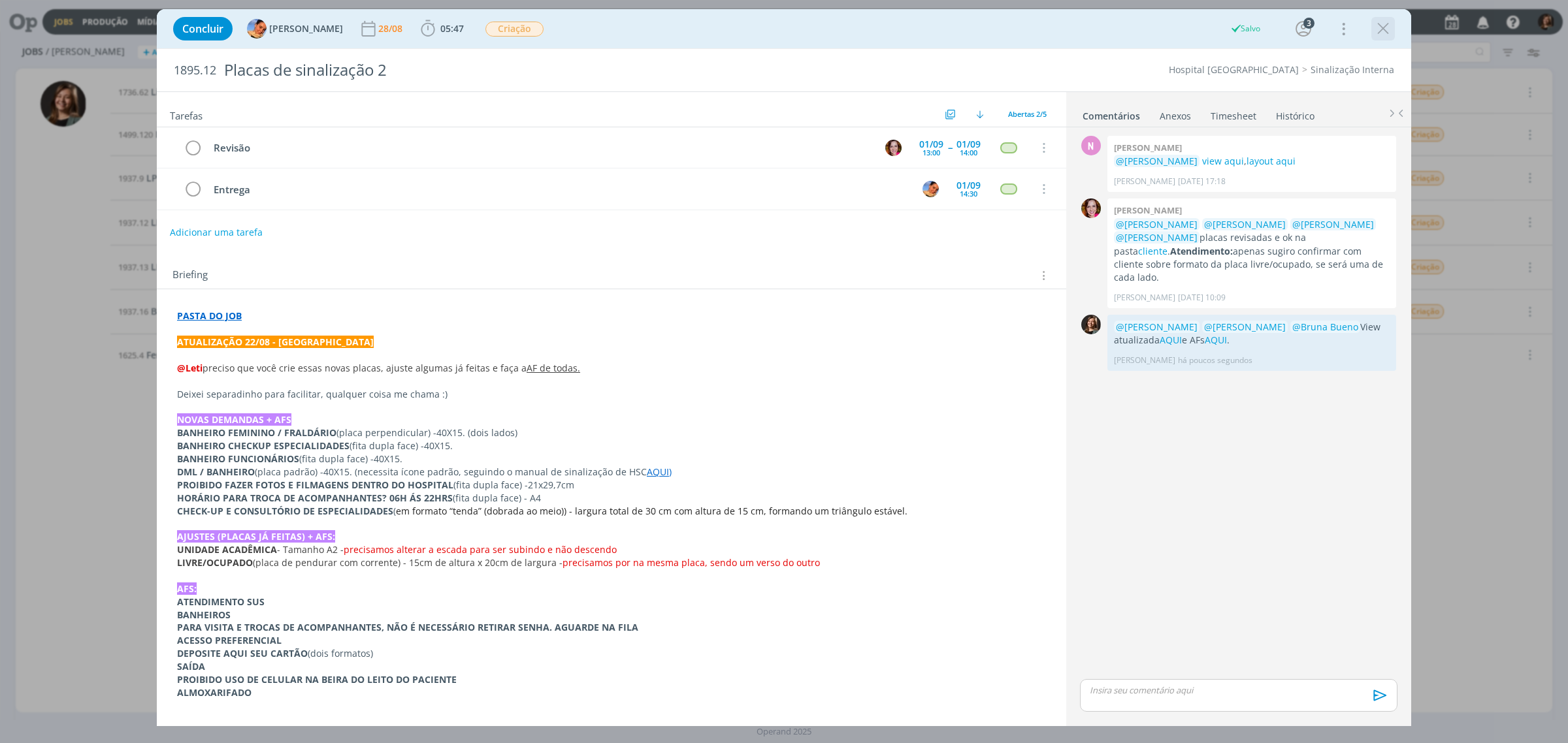
click at [1382, 31] on icon "dialog" at bounding box center [1383, 28] width 20 height 20
